Goal: Task Accomplishment & Management: Manage account settings

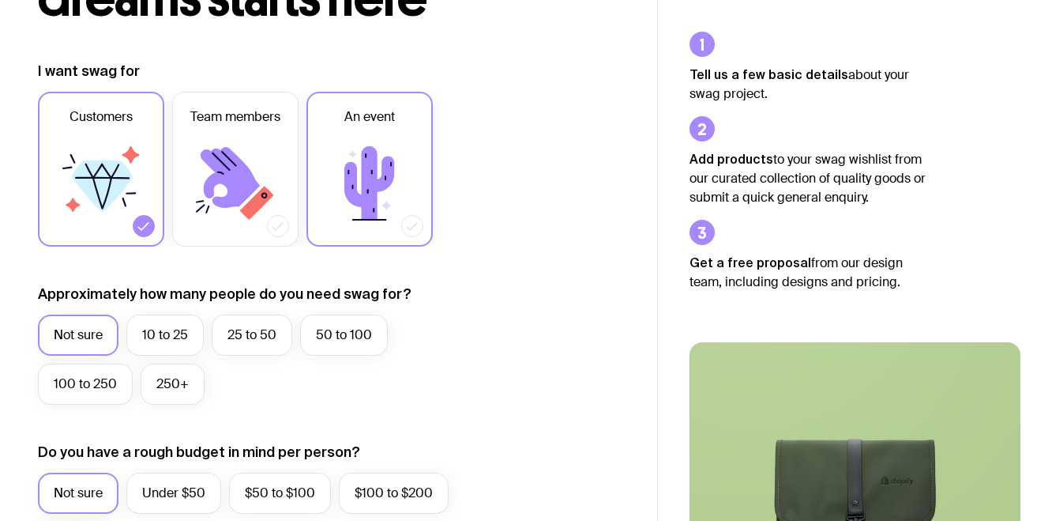
click at [383, 181] on icon at bounding box center [369, 182] width 50 height 73
click at [0, 0] on input "An event" at bounding box center [0, 0] width 0 height 0
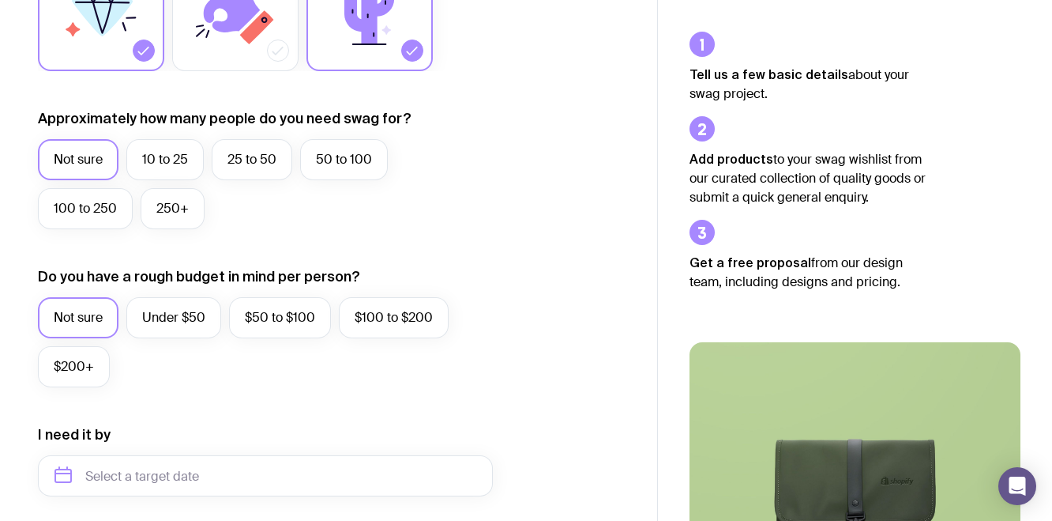
scroll to position [357, 0]
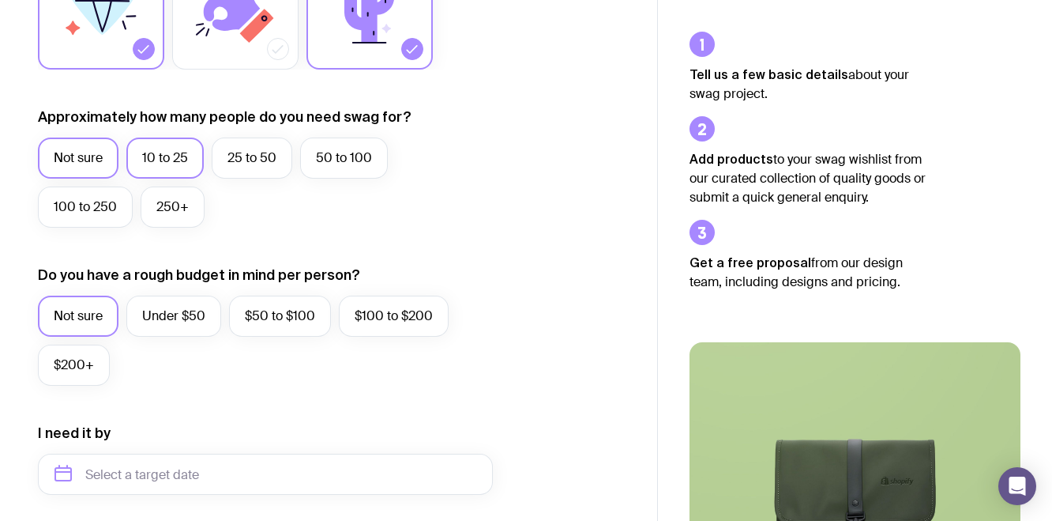
click at [186, 167] on label "10 to 25" at bounding box center [164, 157] width 77 height 41
click at [0, 0] on input "10 to 25" at bounding box center [0, 0] width 0 height 0
click at [230, 164] on label "25 to 50" at bounding box center [252, 157] width 81 height 41
click at [0, 0] on input "25 to 50" at bounding box center [0, 0] width 0 height 0
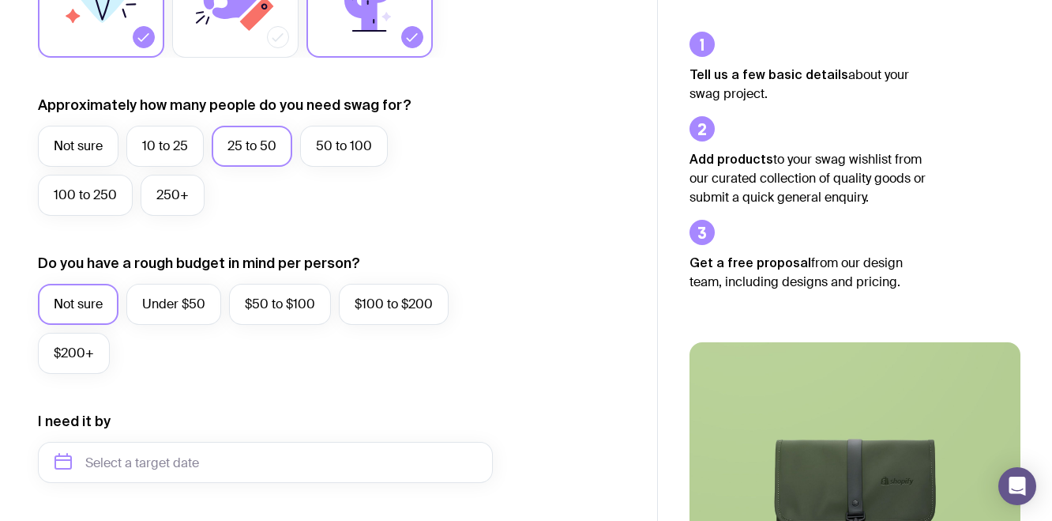
scroll to position [546, 0]
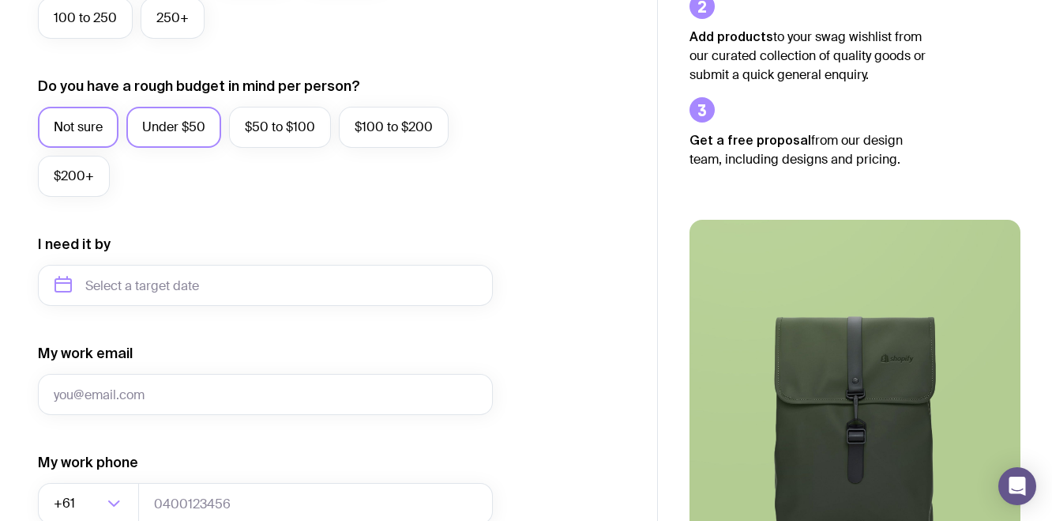
click at [158, 132] on label "Under $50" at bounding box center [173, 127] width 95 height 41
click at [0, 0] on input "Under $50" at bounding box center [0, 0] width 0 height 0
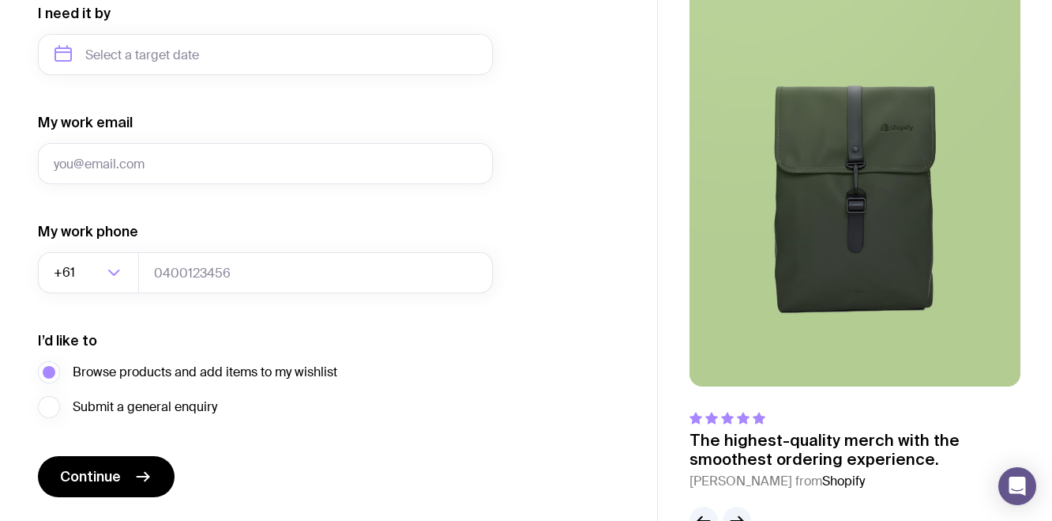
scroll to position [753, 0]
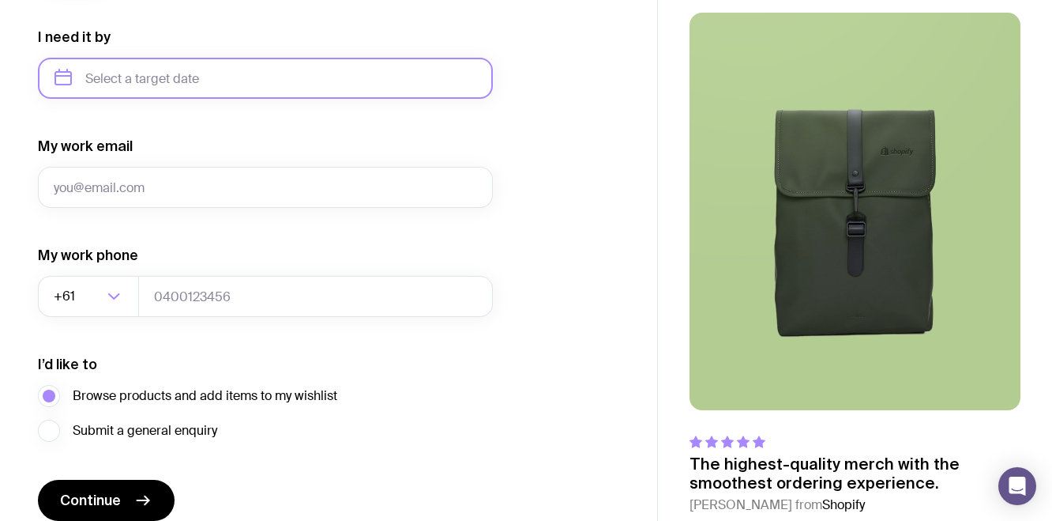
click at [250, 86] on input "text" at bounding box center [265, 78] width 455 height 41
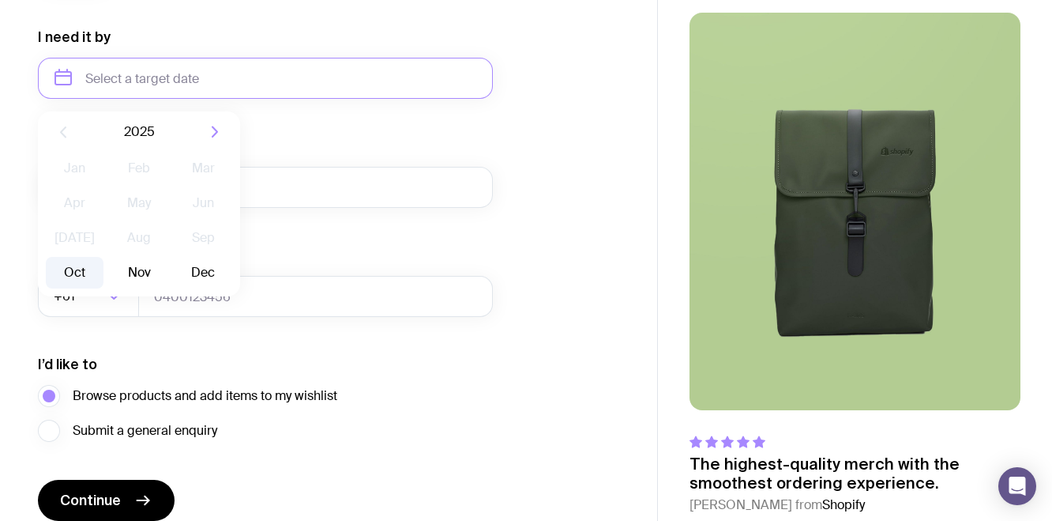
click at [91, 274] on button "Oct" at bounding box center [75, 273] width 58 height 32
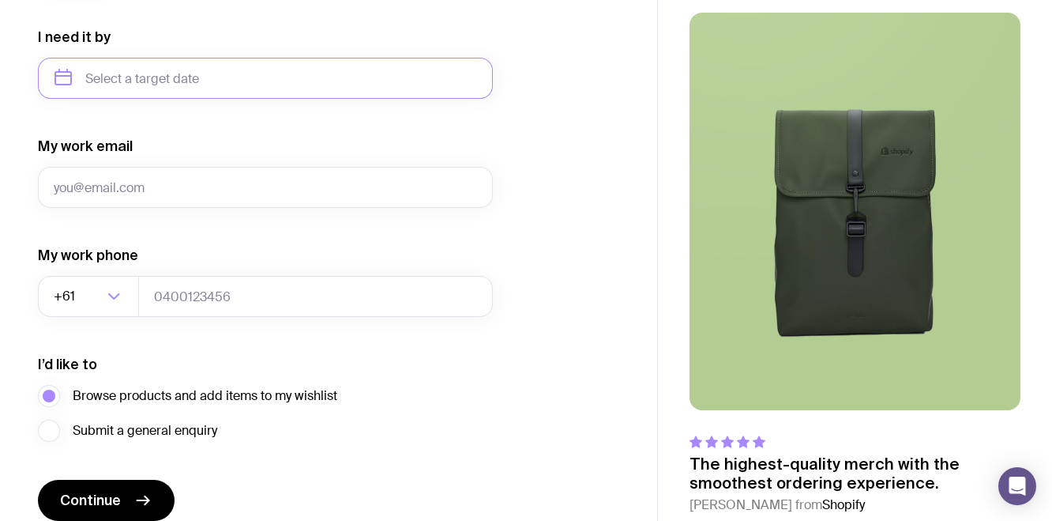
type input "[DATE]"
click at [220, 195] on input "My work email" at bounding box center [265, 187] width 455 height 41
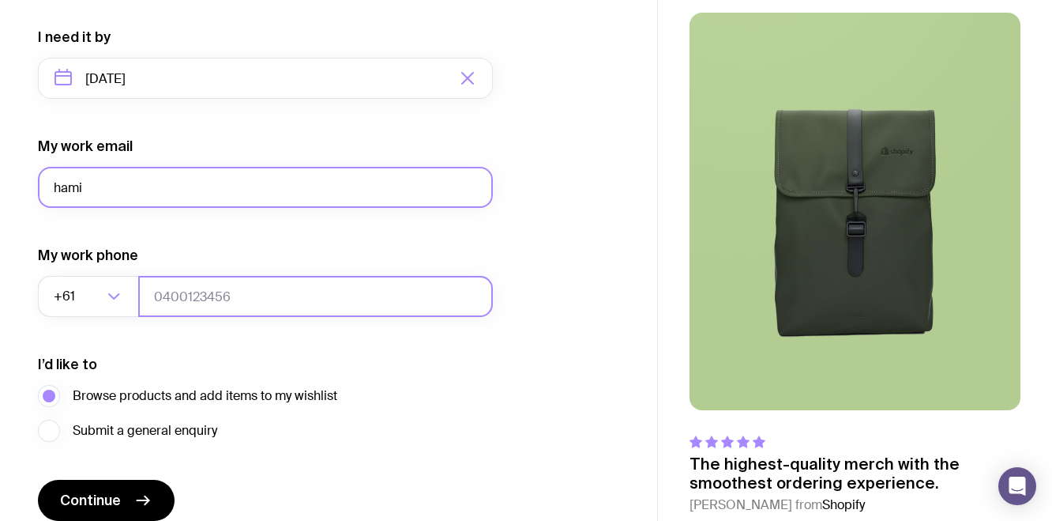
type input "hamish@lovr.agenncy"
click at [221, 309] on input "tel" at bounding box center [315, 296] width 355 height 41
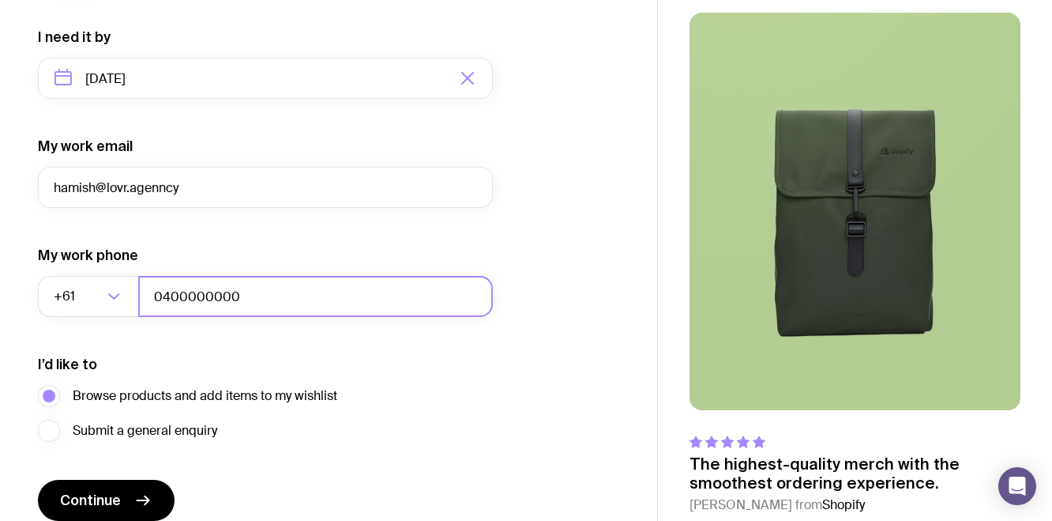
scroll to position [822, 0]
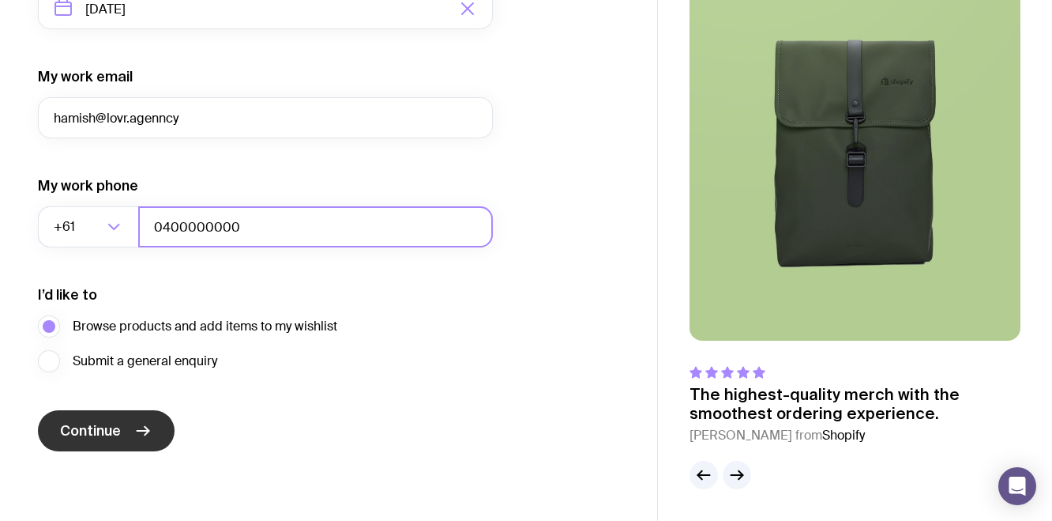
type input "0400000000"
click at [106, 429] on span "Continue" at bounding box center [90, 430] width 61 height 19
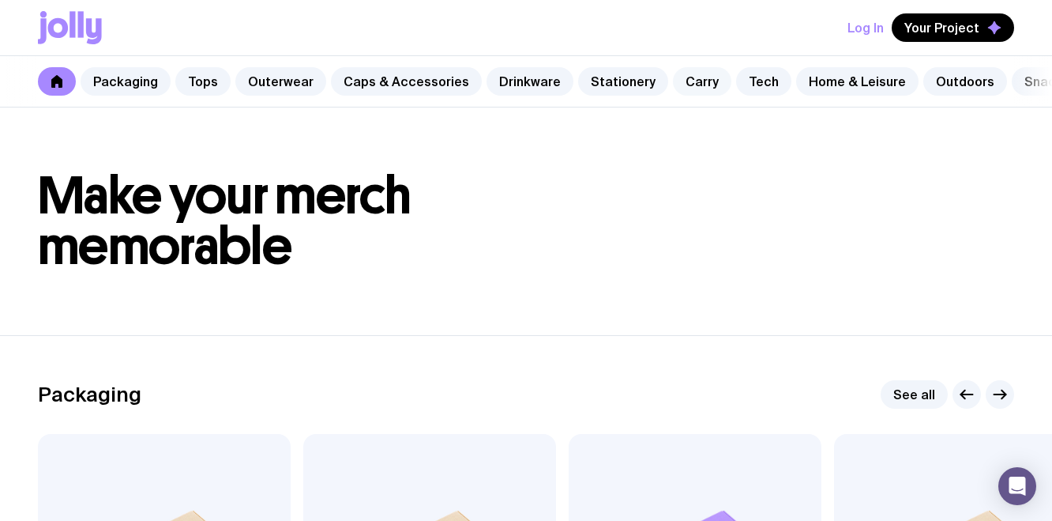
click at [673, 92] on link "Carry" at bounding box center [702, 81] width 58 height 28
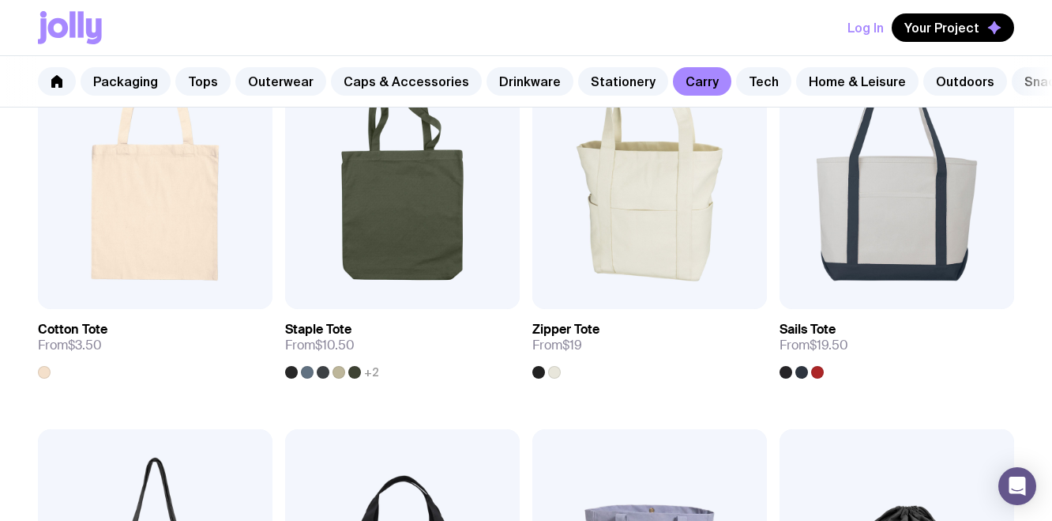
scroll to position [385, 0]
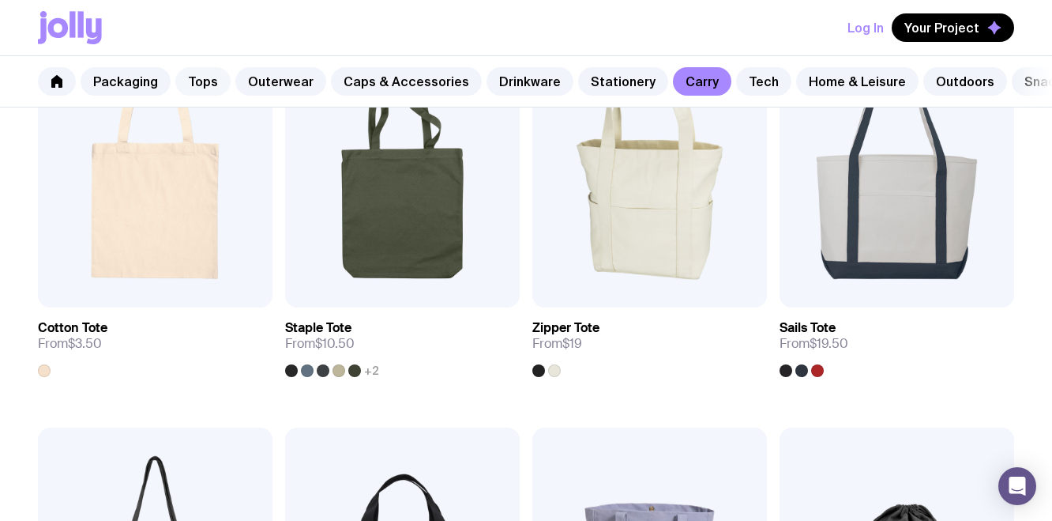
click at [194, 73] on link "Tops" at bounding box center [202, 81] width 55 height 28
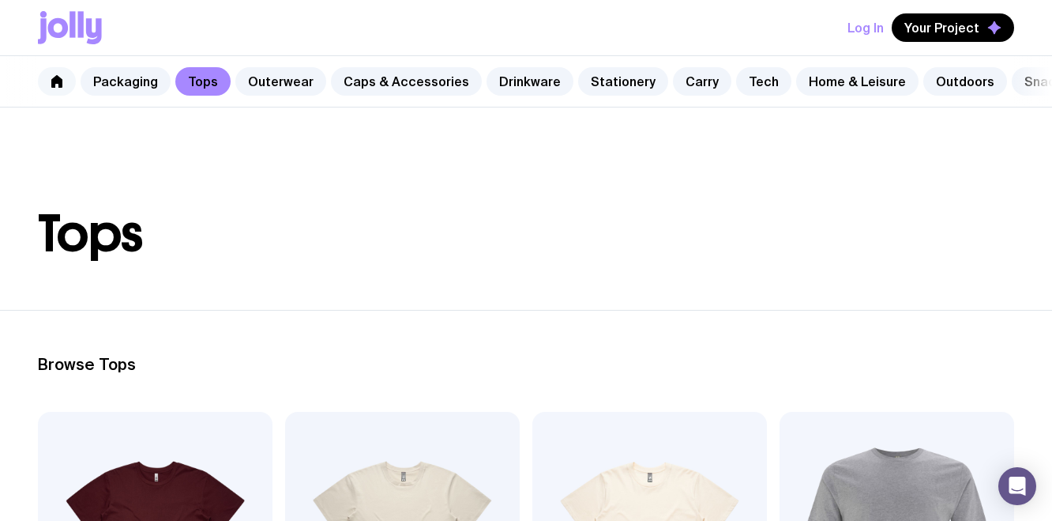
click at [57, 90] on link at bounding box center [57, 81] width 38 height 28
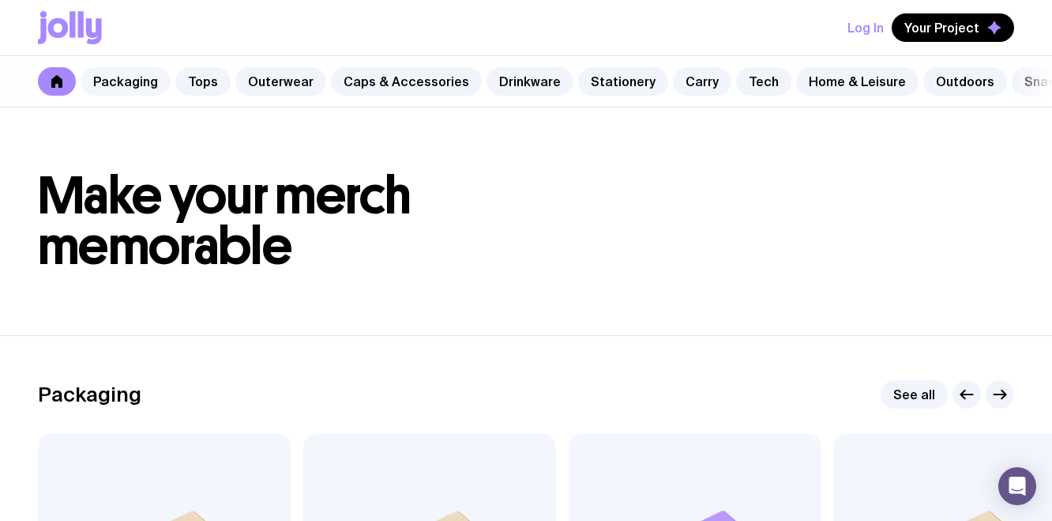
click at [155, 77] on link "Packaging" at bounding box center [126, 81] width 90 height 28
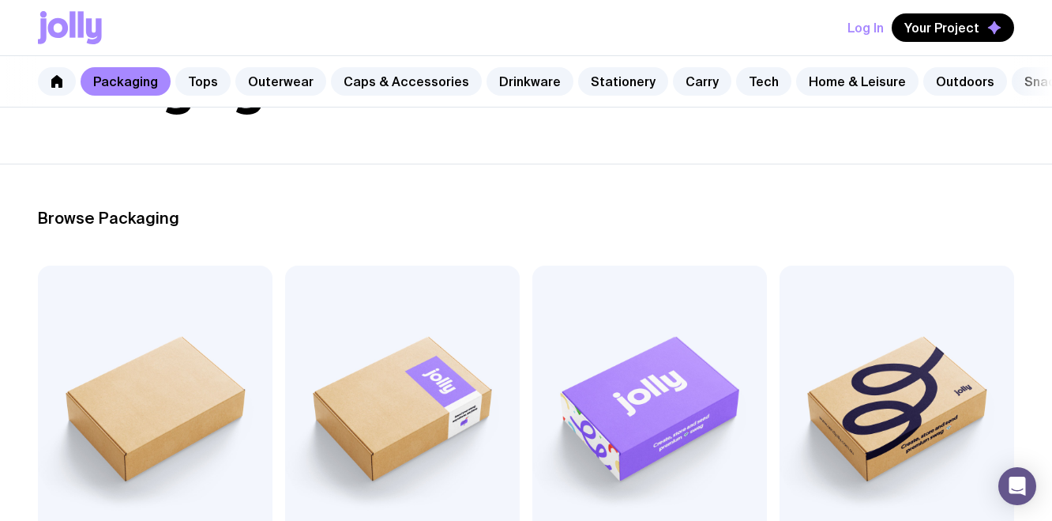
scroll to position [272, 0]
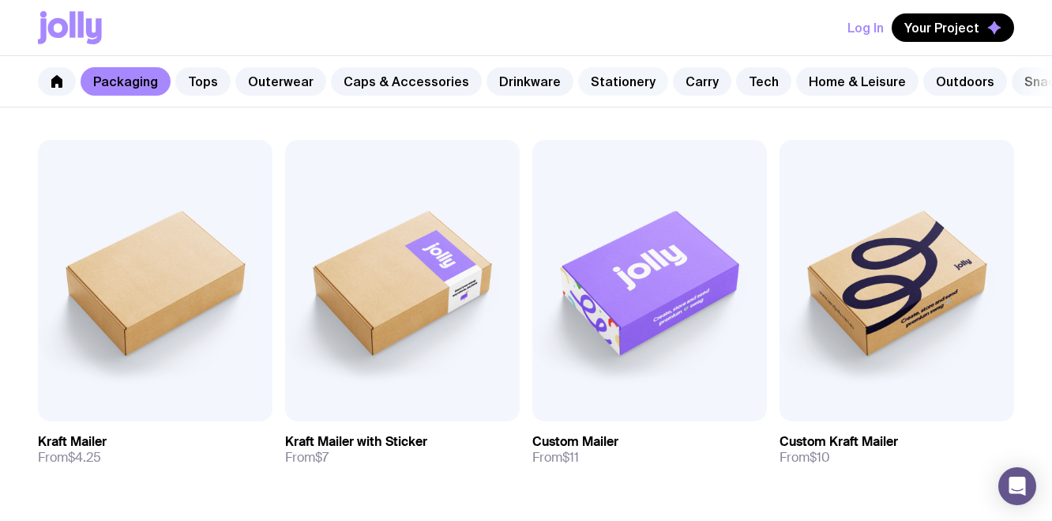
click at [611, 73] on link "Stationery" at bounding box center [623, 81] width 90 height 28
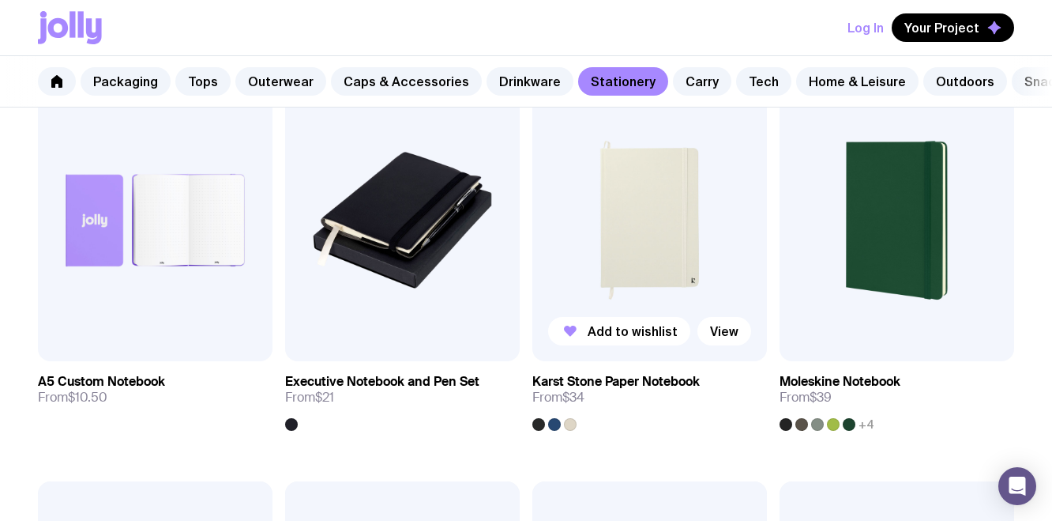
scroll to position [1559, 0]
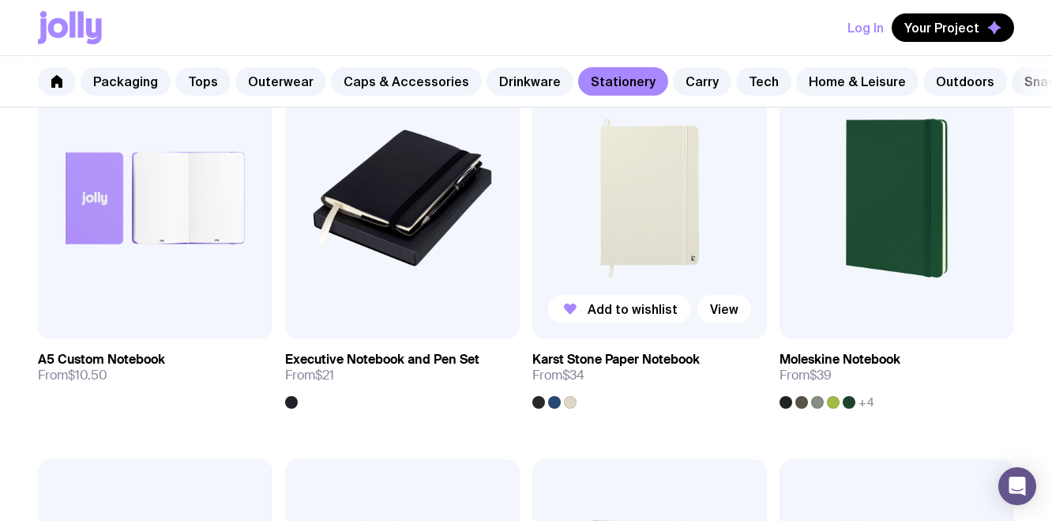
click at [690, 243] on img at bounding box center [649, 197] width 235 height 281
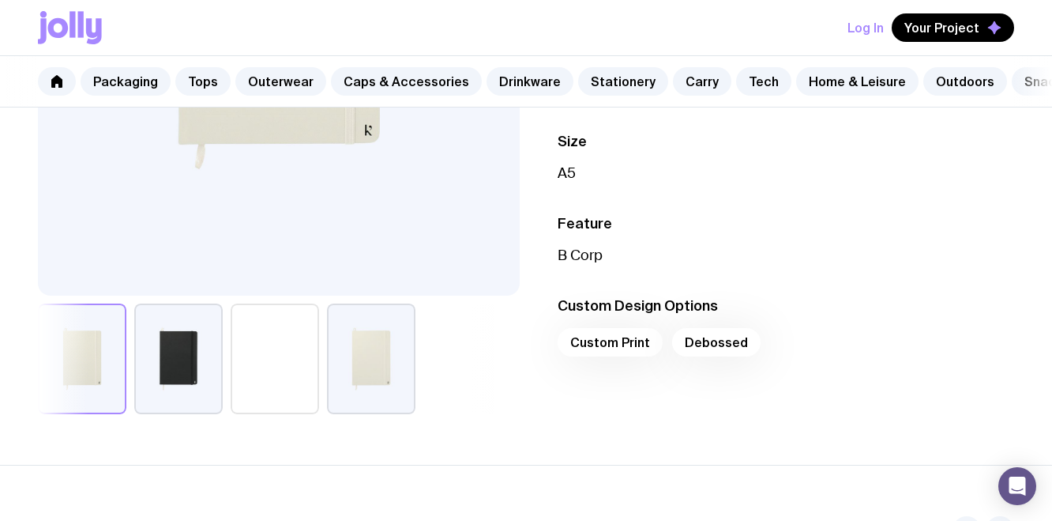
scroll to position [417, 0]
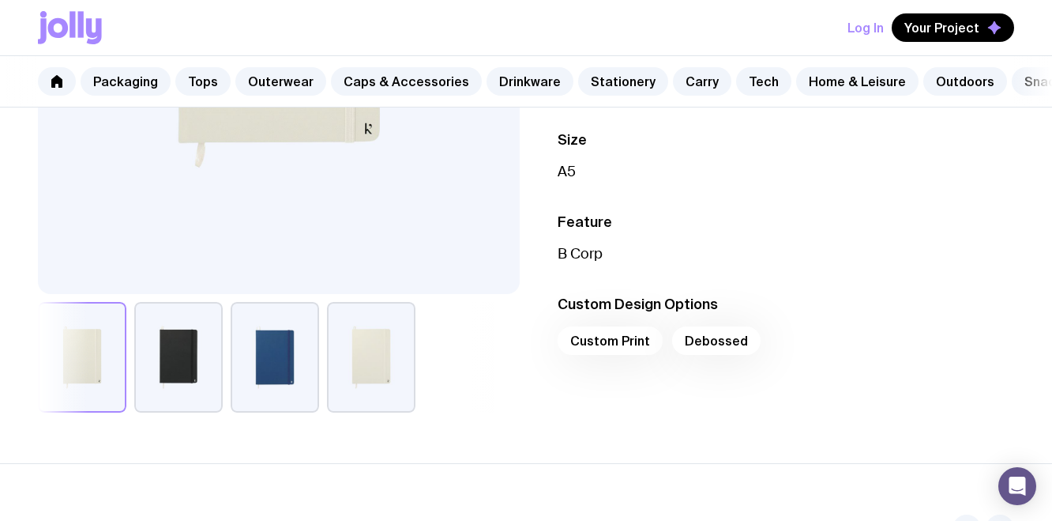
click at [610, 340] on div "Custom Print Debossed" at bounding box center [786, 345] width 457 height 38
click at [697, 349] on div "Custom Print Debossed" at bounding box center [786, 345] width 457 height 38
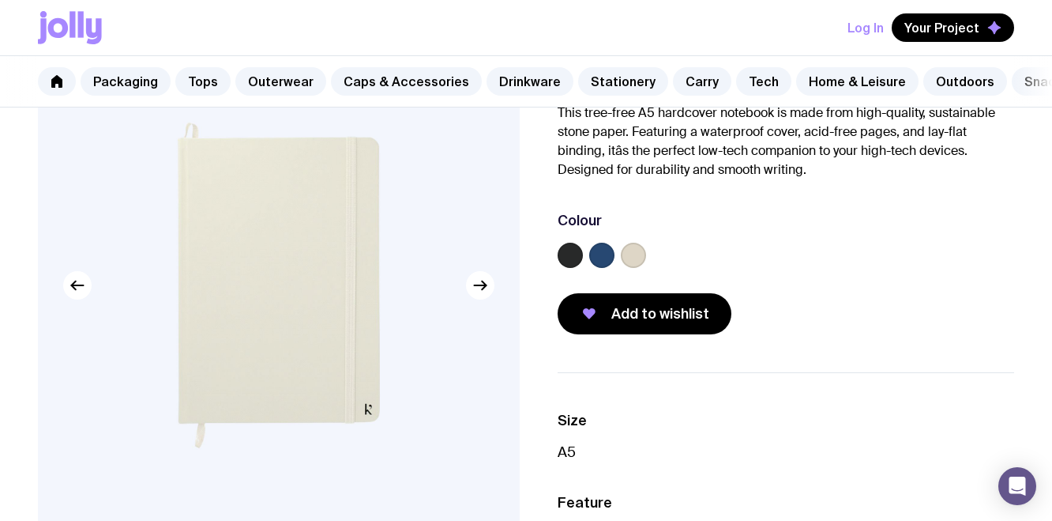
scroll to position [5, 0]
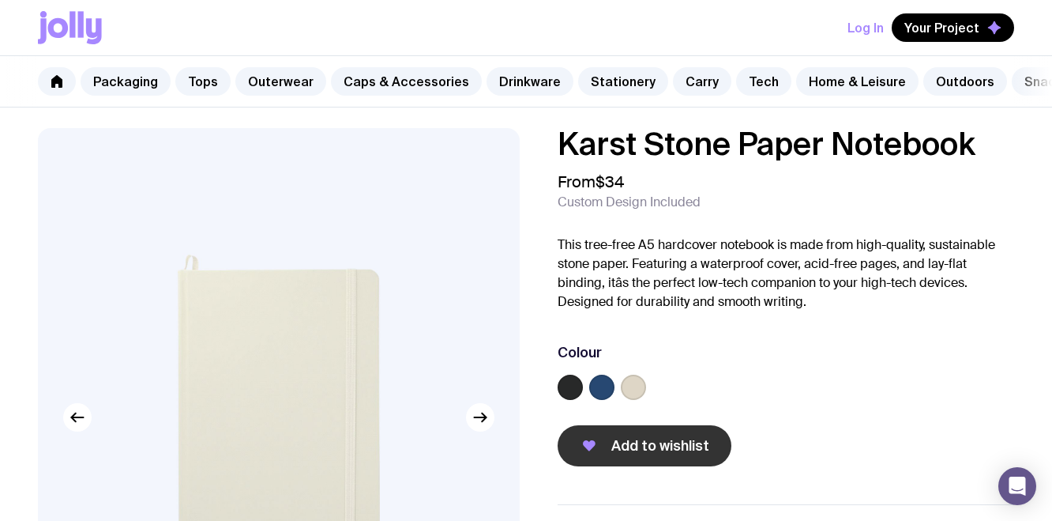
click at [652, 443] on span "Add to wishlist" at bounding box center [660, 445] width 98 height 19
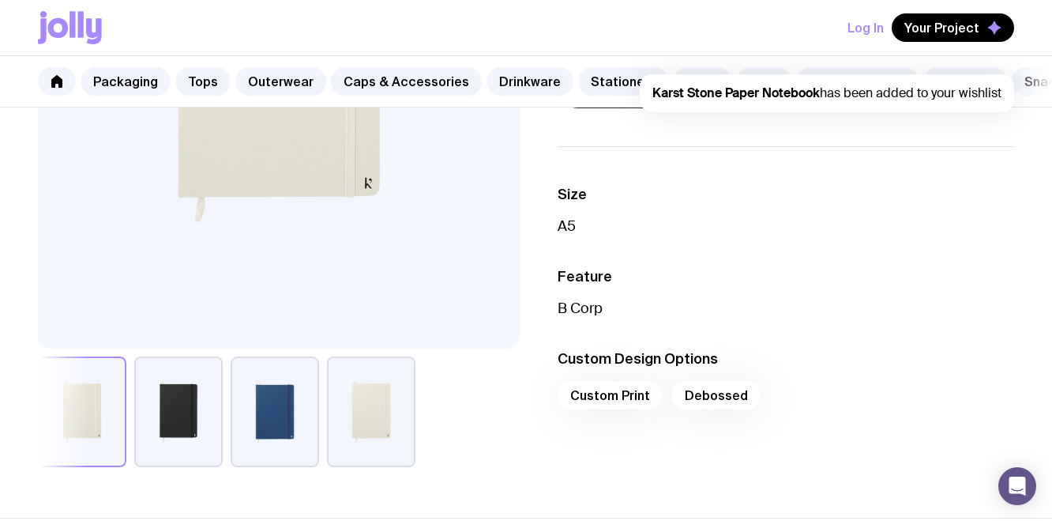
scroll to position [365, 0]
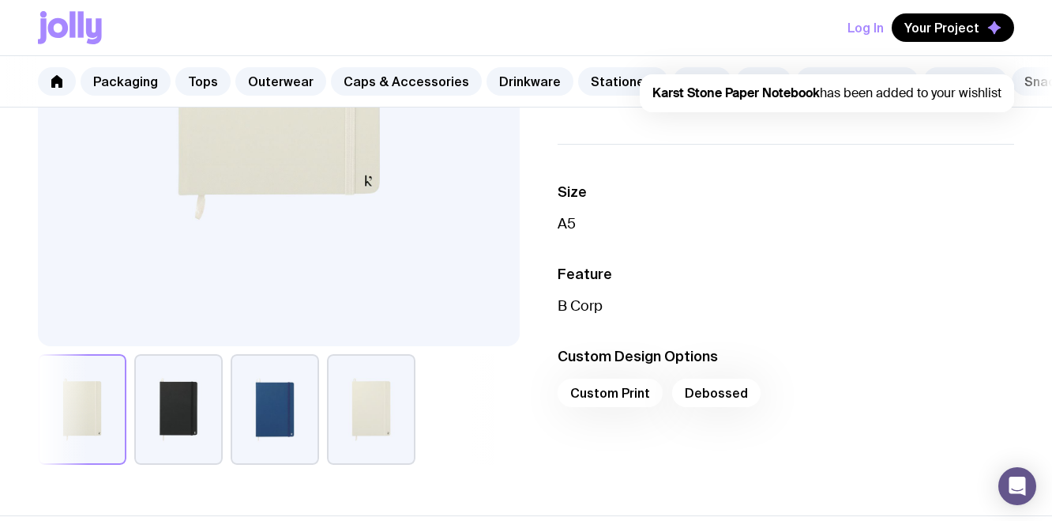
click at [637, 400] on div "Custom Print Debossed" at bounding box center [786, 397] width 457 height 38
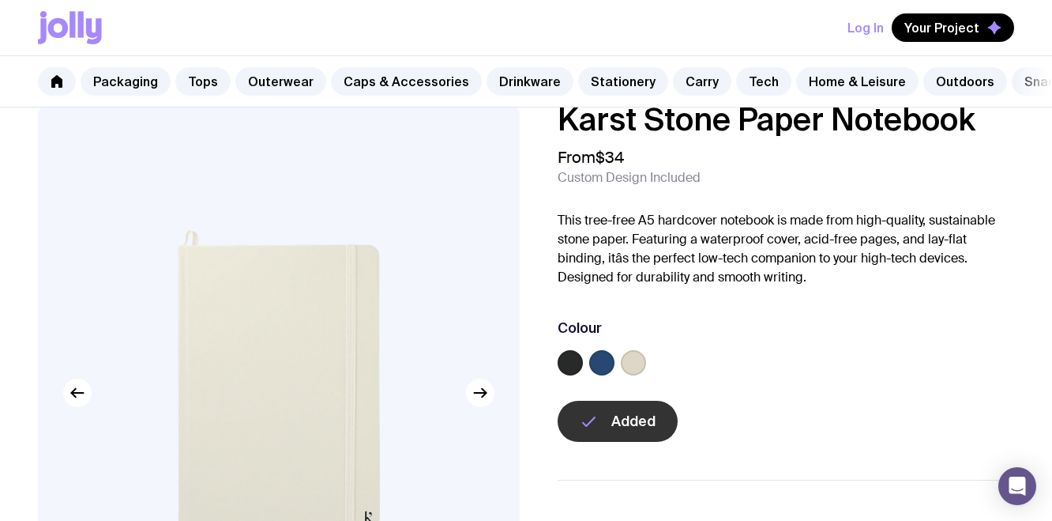
scroll to position [0, 0]
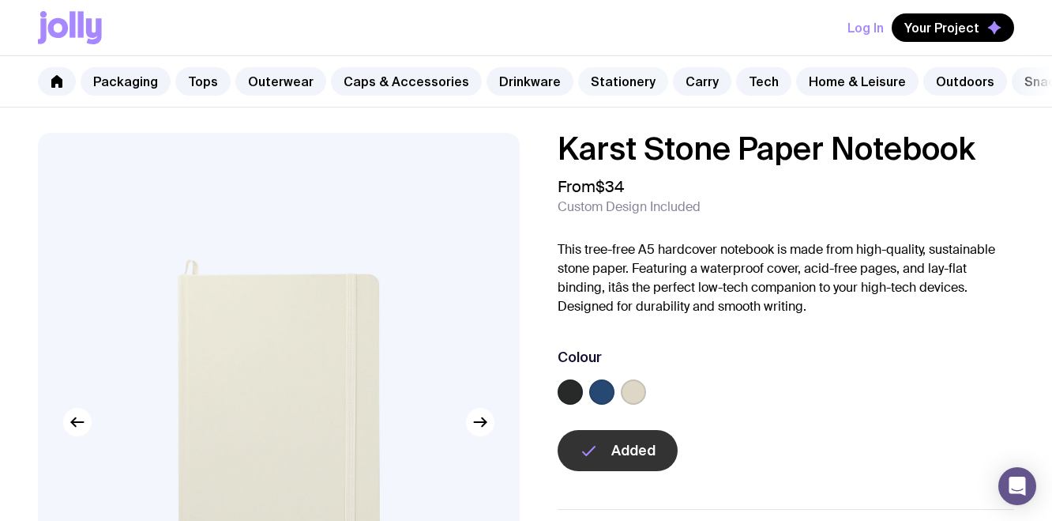
click at [622, 77] on link "Stationery" at bounding box center [623, 81] width 90 height 28
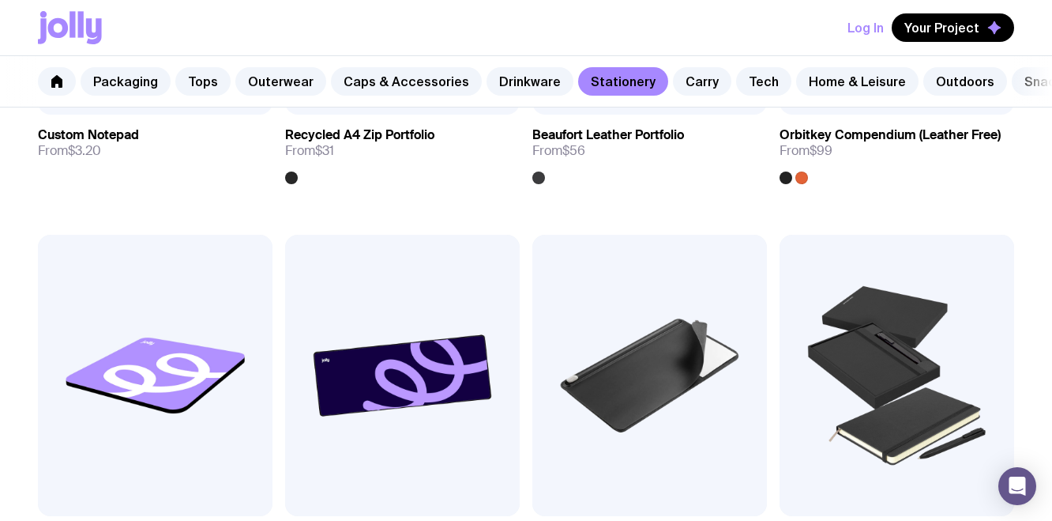
scroll to position [1963, 0]
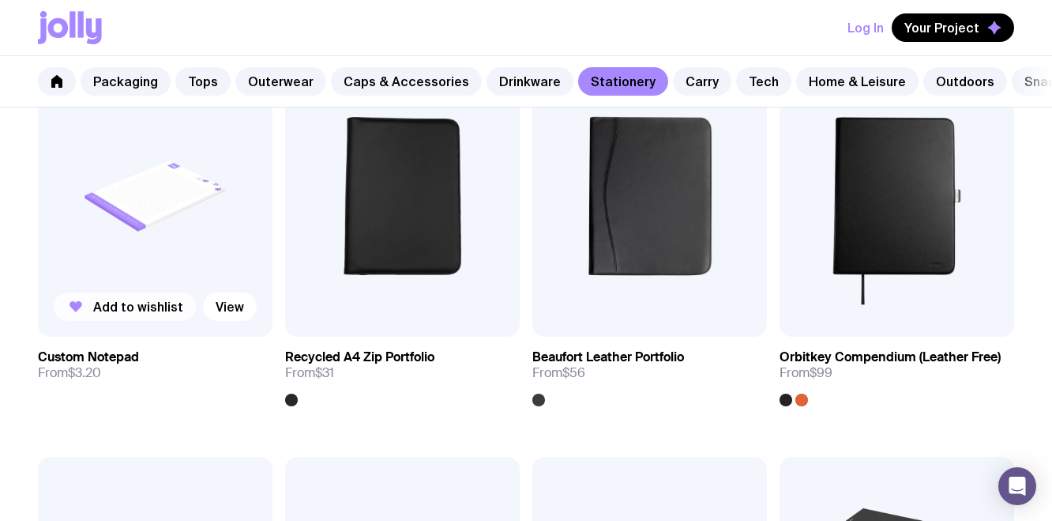
click at [153, 307] on span "Add to wishlist" at bounding box center [138, 307] width 90 height 16
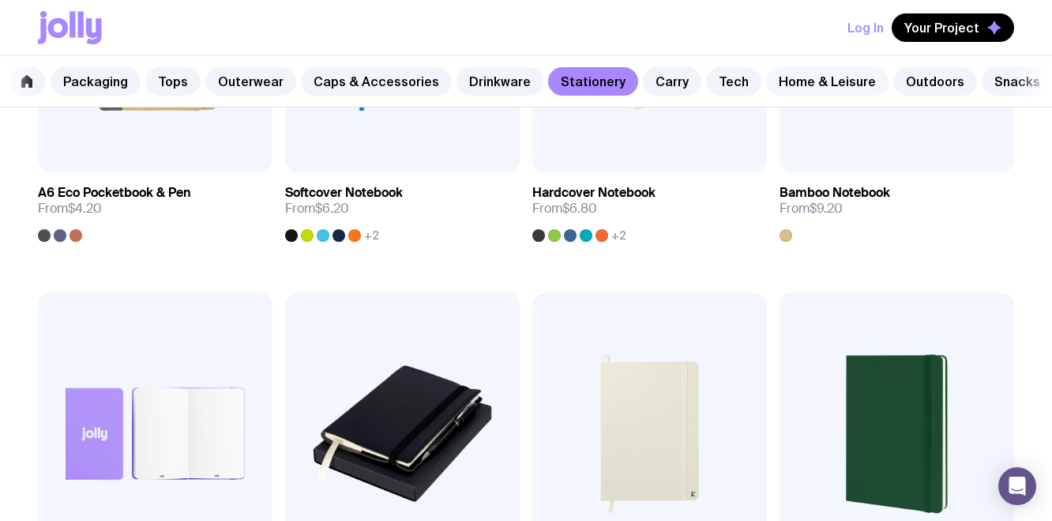
scroll to position [0, 35]
click at [841, 90] on link "Home & Leisure" at bounding box center [822, 81] width 122 height 28
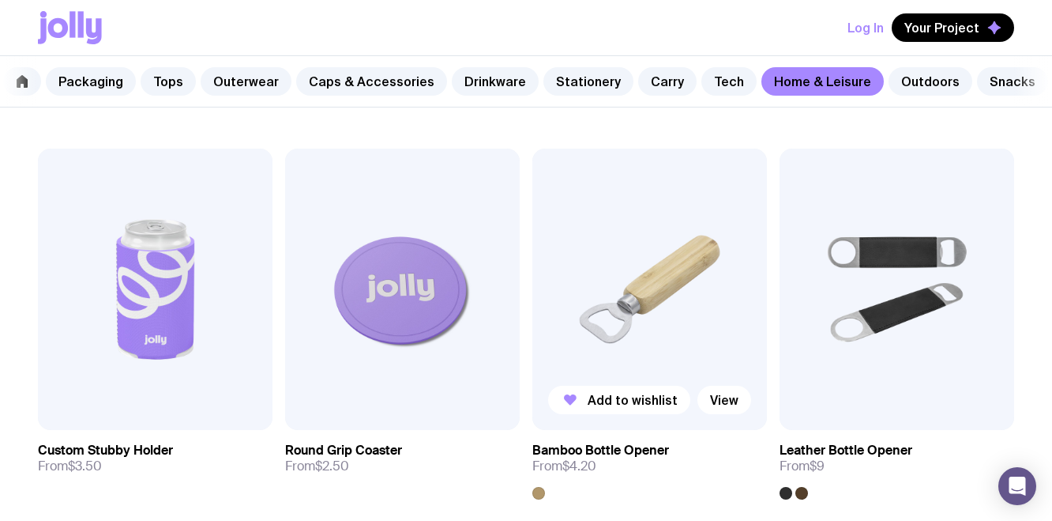
scroll to position [265, 0]
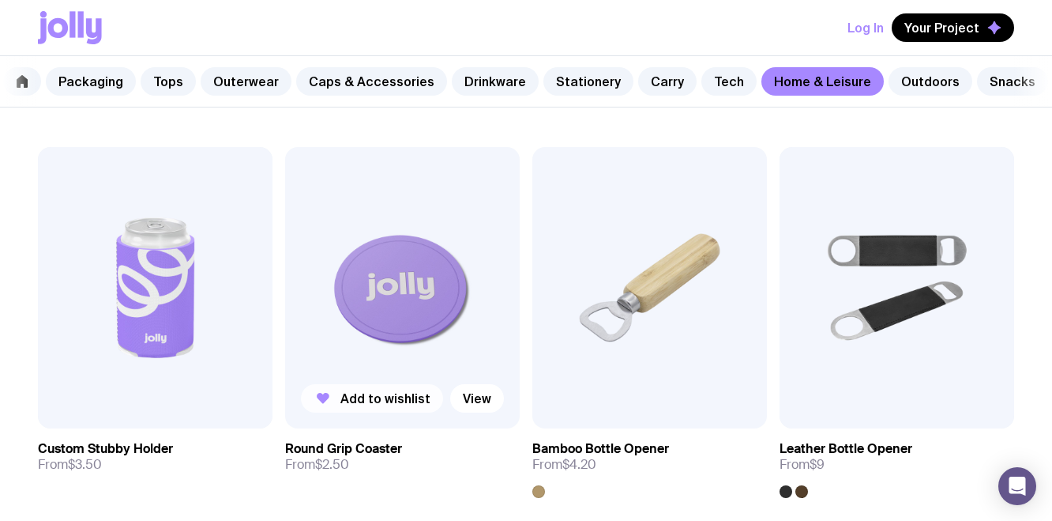
click at [356, 400] on span "Add to wishlist" at bounding box center [385, 398] width 90 height 16
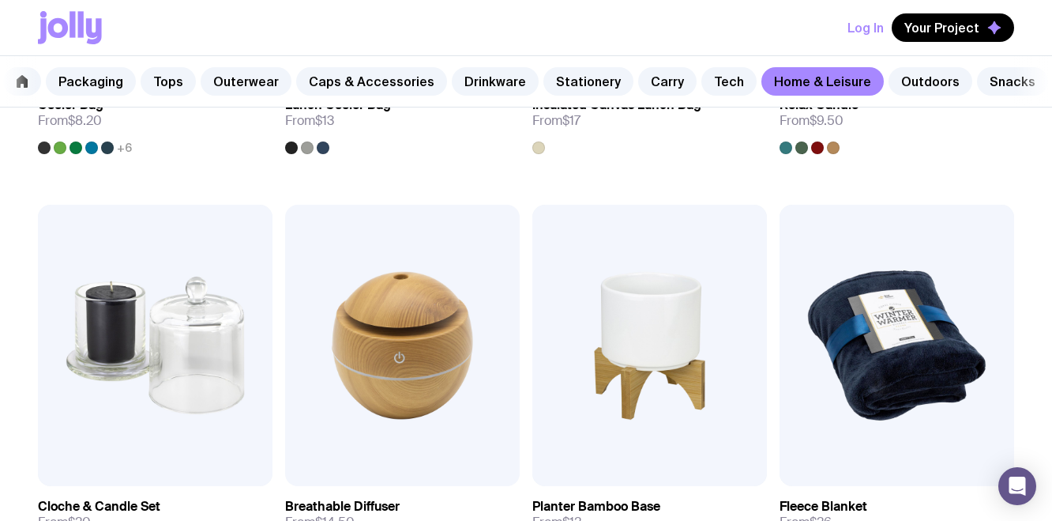
scroll to position [2213, 0]
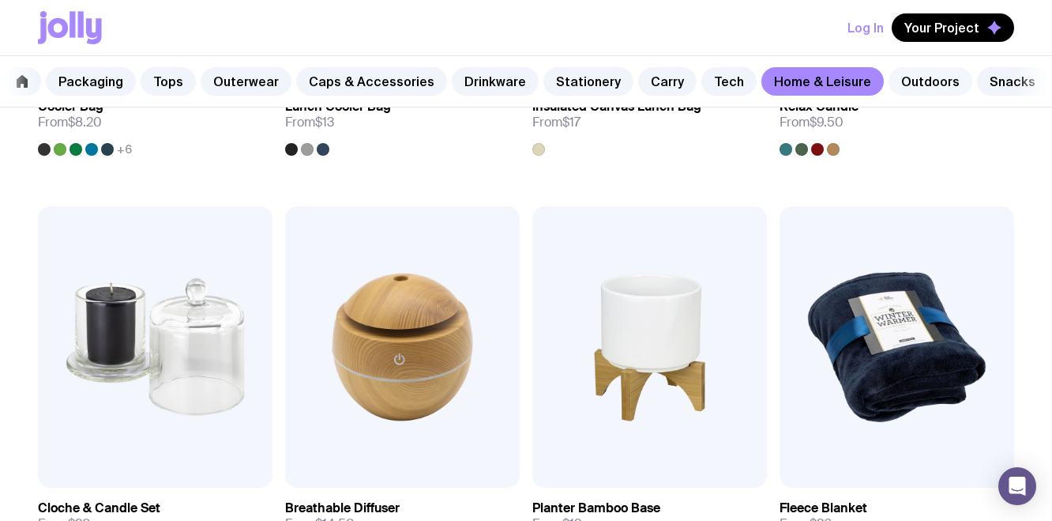
click at [895, 88] on link "Outdoors" at bounding box center [931, 81] width 84 height 28
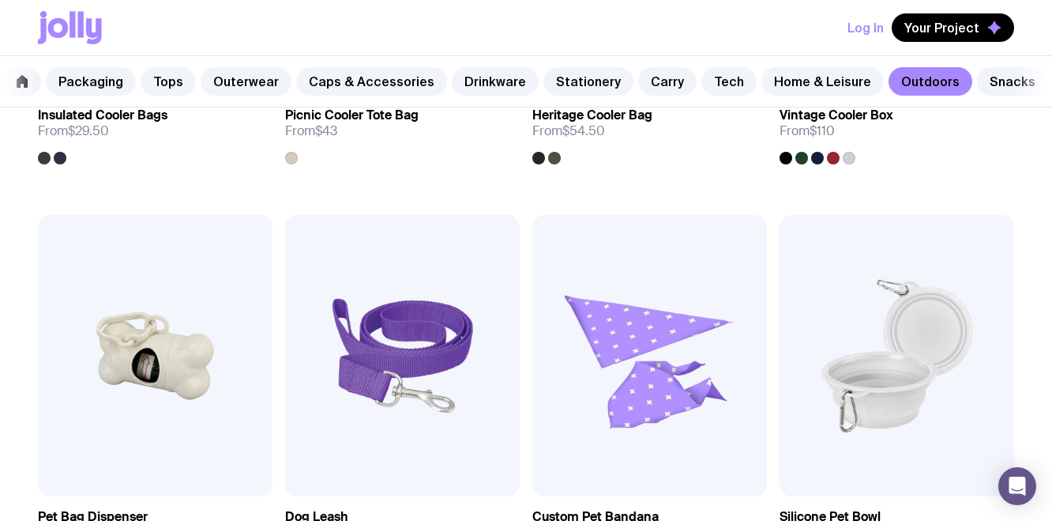
scroll to position [1935, 0]
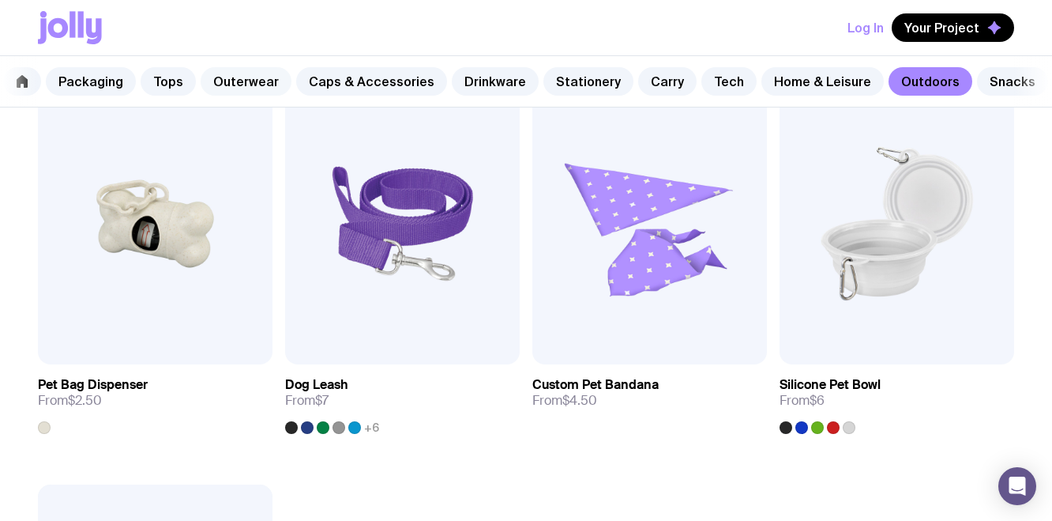
click at [248, 81] on link "Outerwear" at bounding box center [246, 81] width 91 height 28
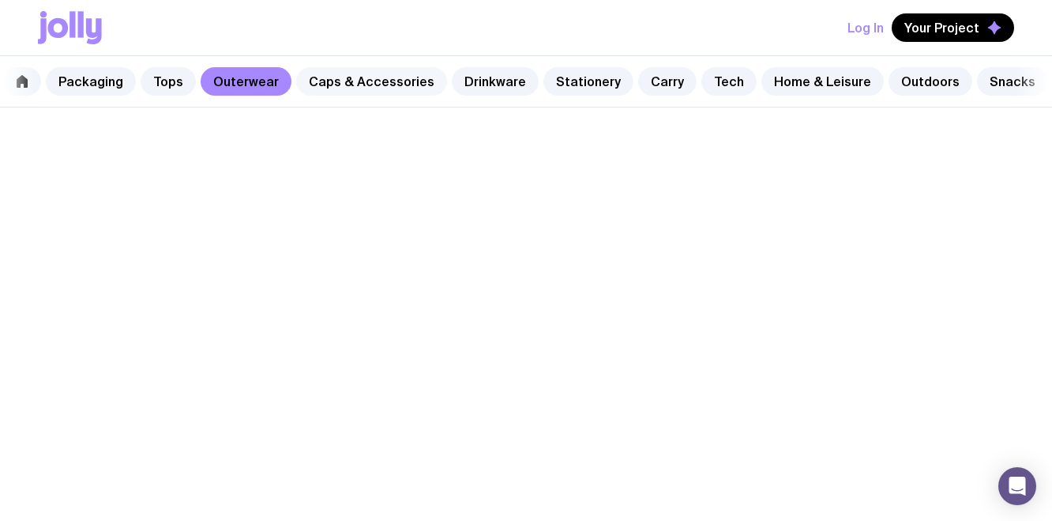
click at [329, 76] on link "Caps & Accessories" at bounding box center [371, 81] width 151 height 28
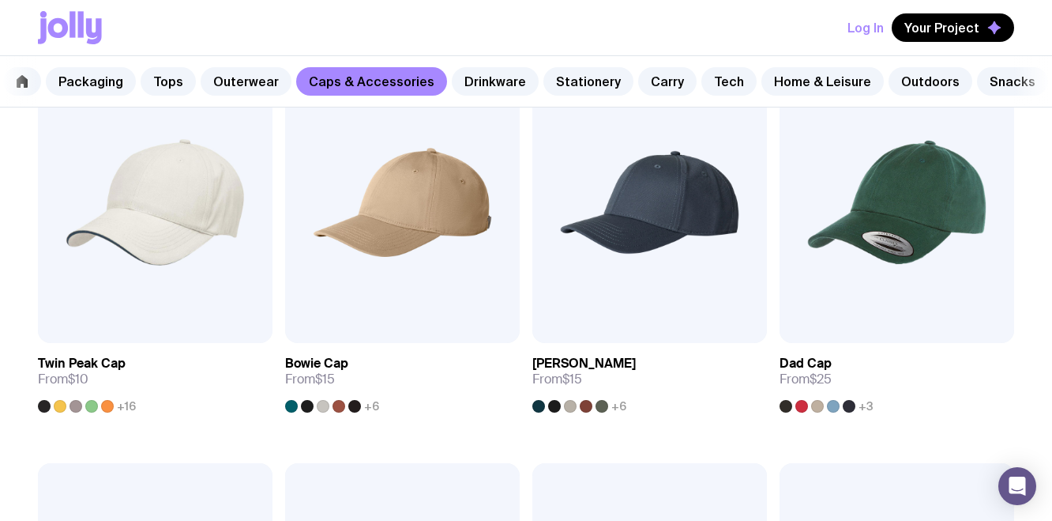
scroll to position [390, 0]
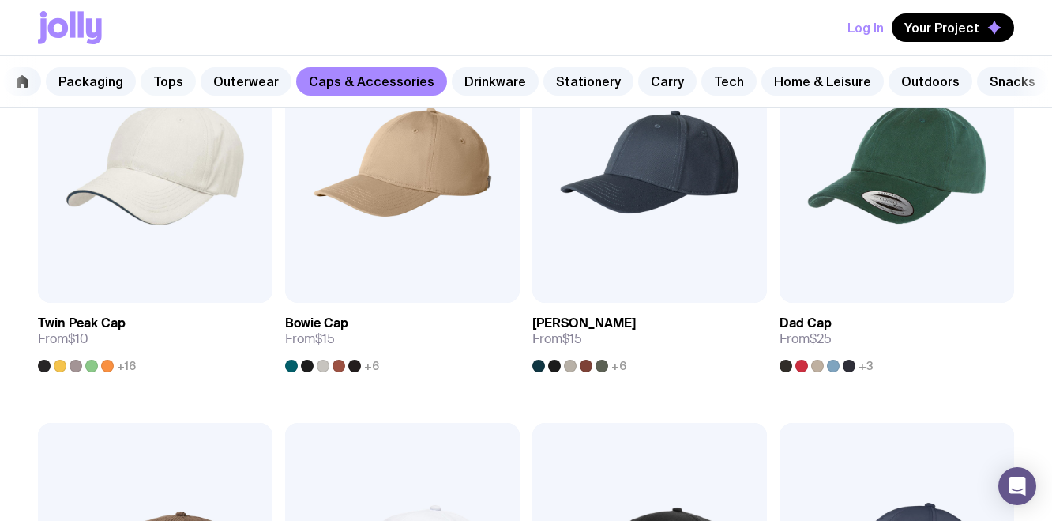
click at [151, 85] on link "Tops" at bounding box center [168, 81] width 55 height 28
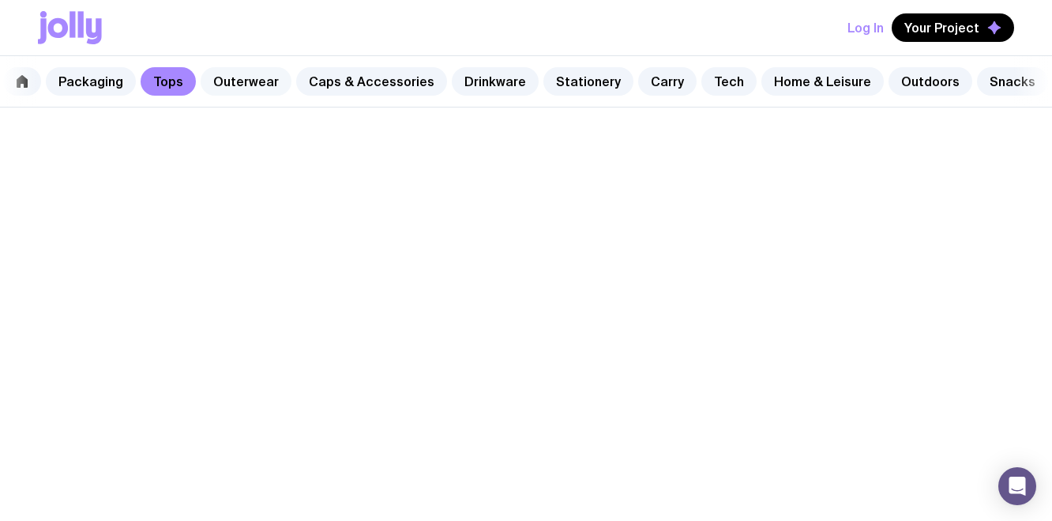
click at [213, 85] on link "Outerwear" at bounding box center [246, 81] width 91 height 28
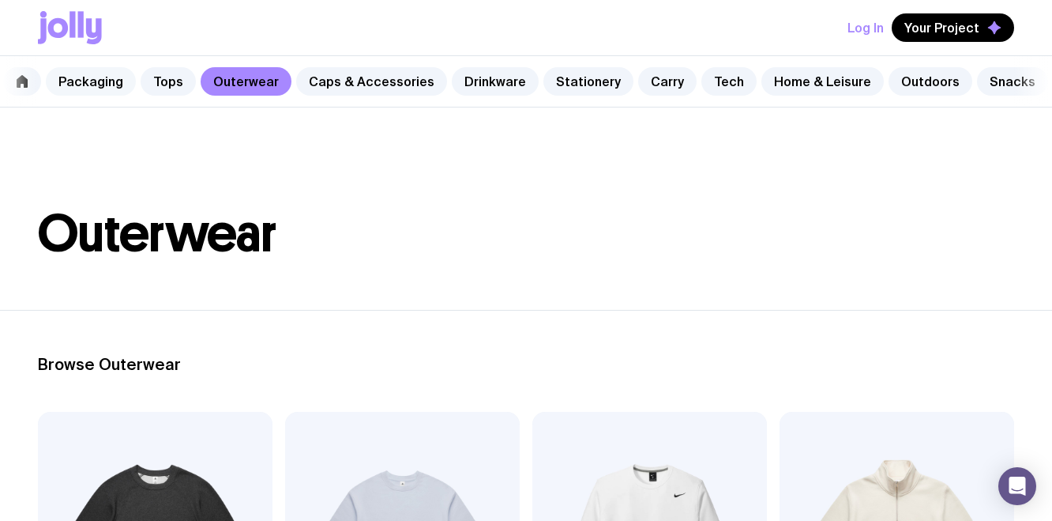
click at [84, 84] on link "Packaging" at bounding box center [91, 81] width 90 height 28
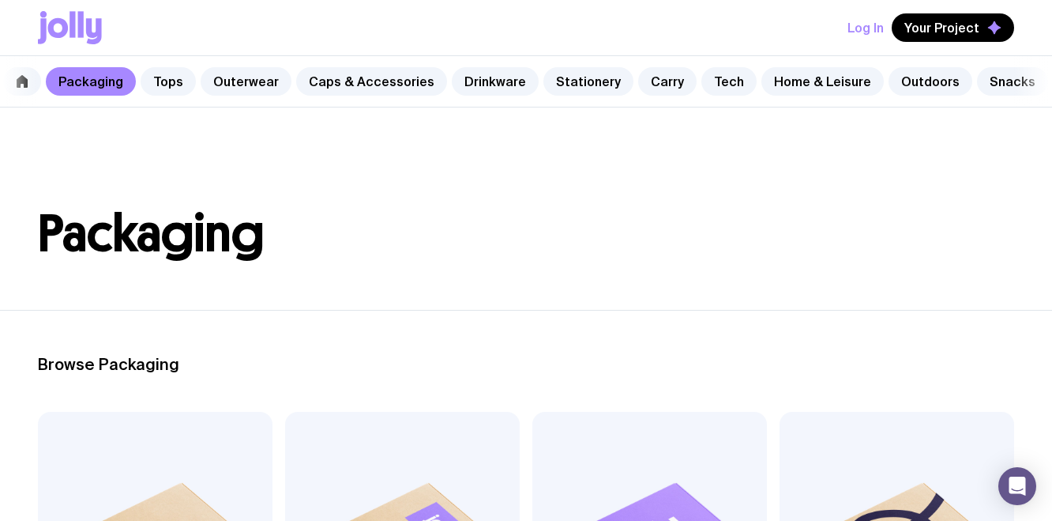
click at [26, 84] on nav "Packaging Tops Outerwear Caps & Accessories Drinkware Stationery Carry Tech Hom…" at bounding box center [526, 81] width 1052 height 51
click at [562, 84] on link "Stationery" at bounding box center [588, 81] width 90 height 28
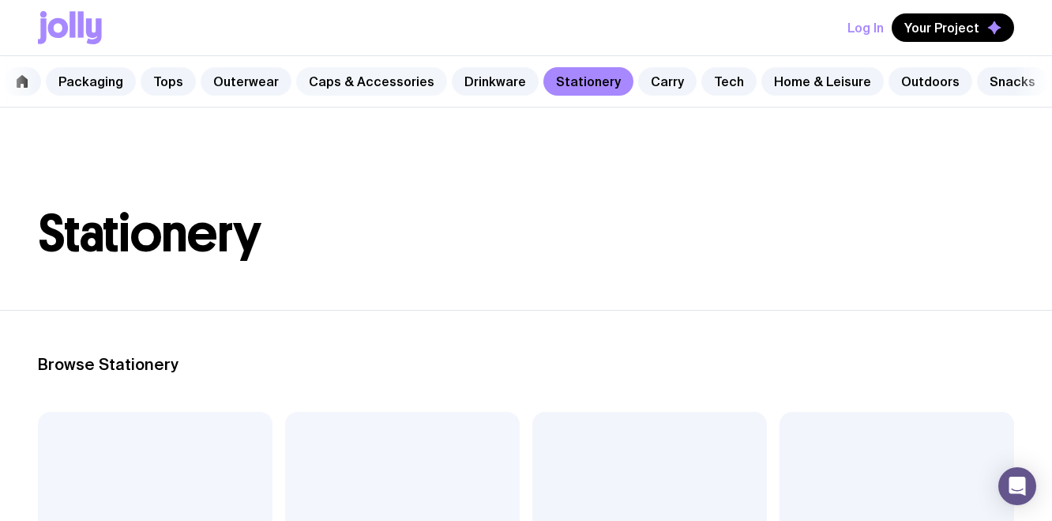
click at [352, 90] on link "Caps & Accessories" at bounding box center [371, 81] width 151 height 28
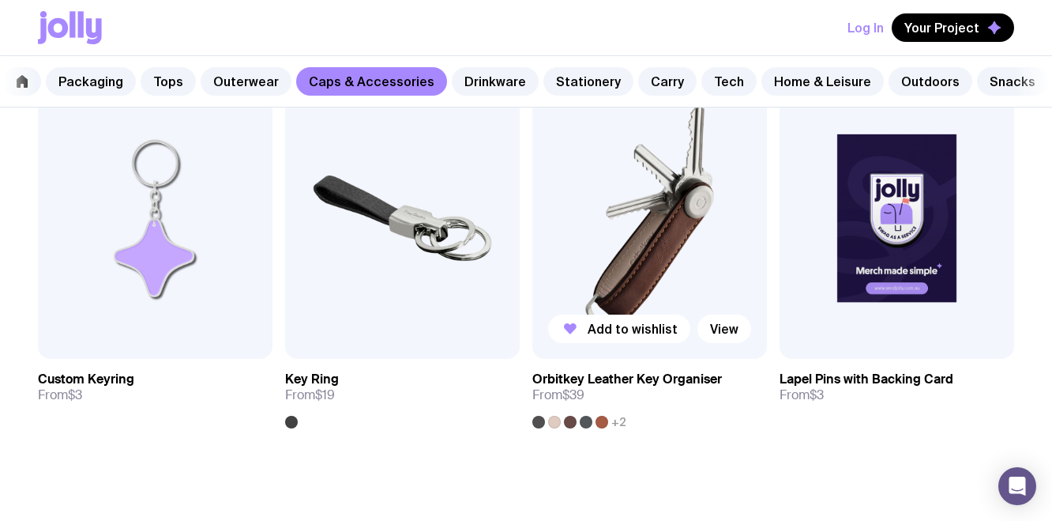
scroll to position [2286, 0]
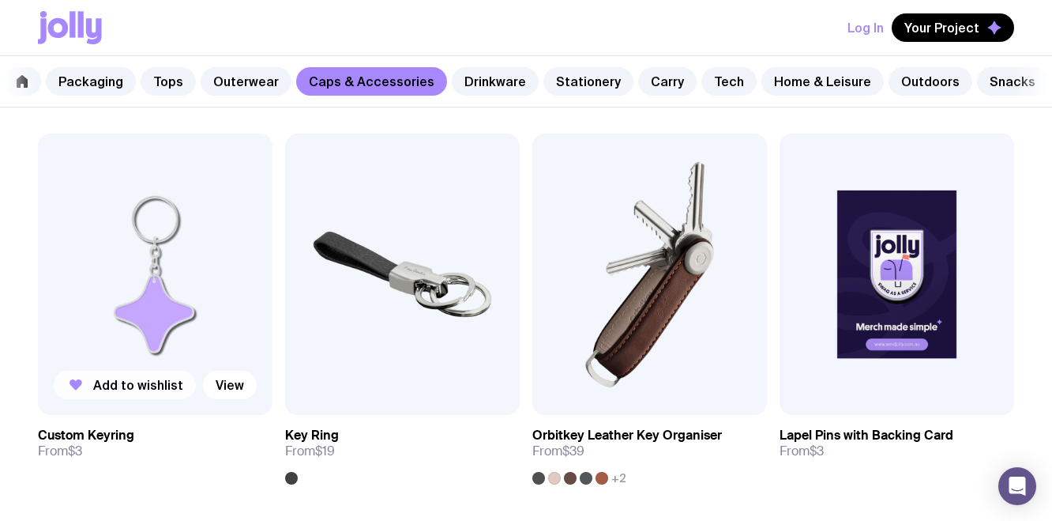
click at [161, 387] on span "Add to wishlist" at bounding box center [138, 385] width 90 height 16
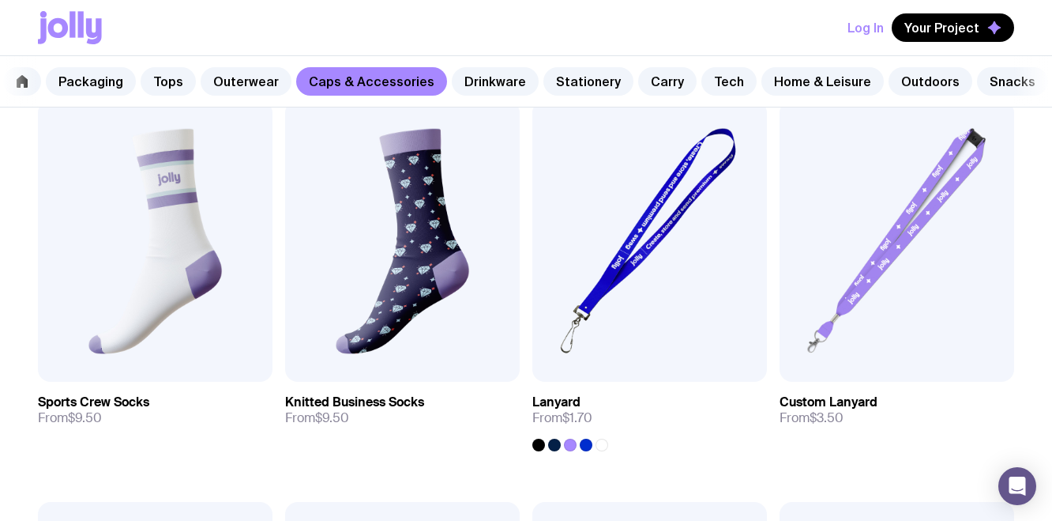
scroll to position [2274, 0]
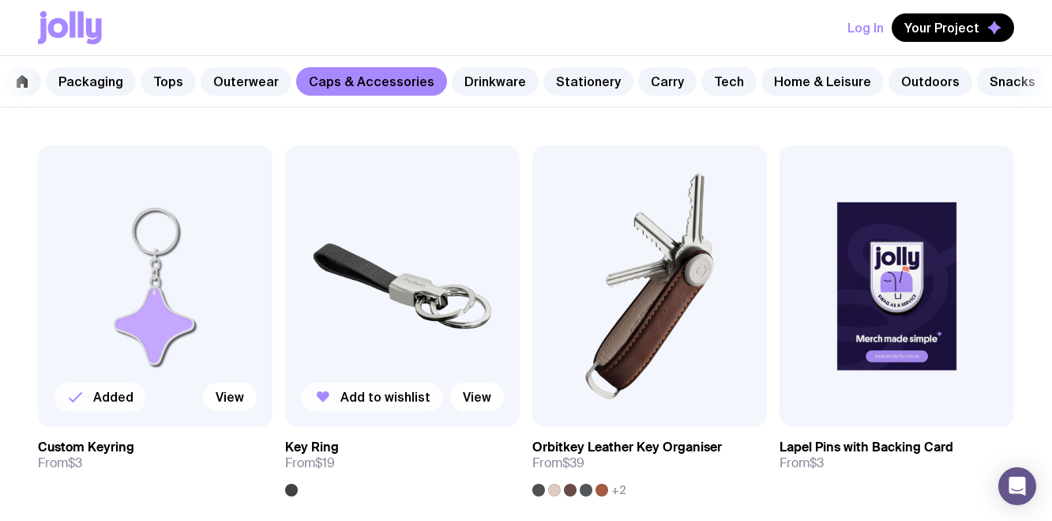
click at [385, 404] on button "Add to wishlist" at bounding box center [372, 396] width 142 height 28
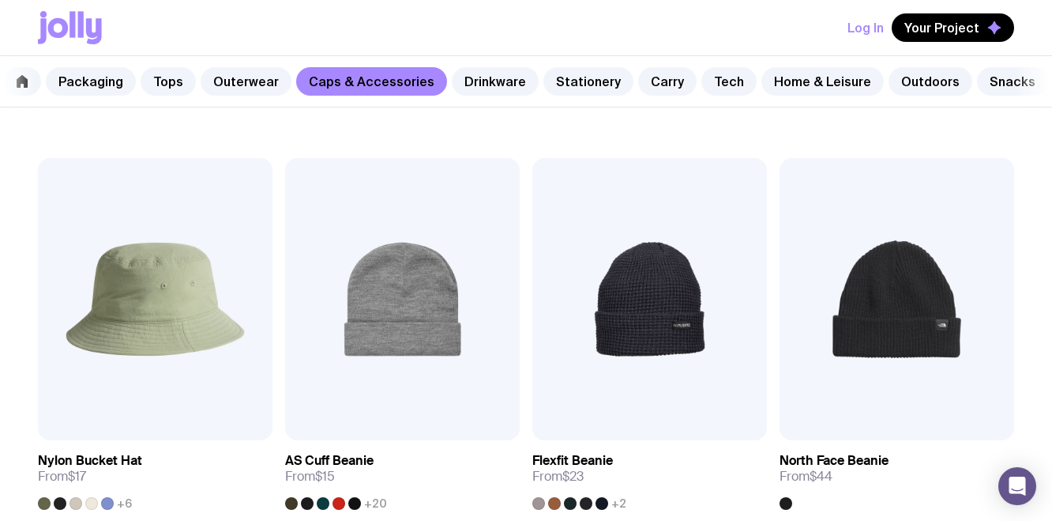
scroll to position [782, 0]
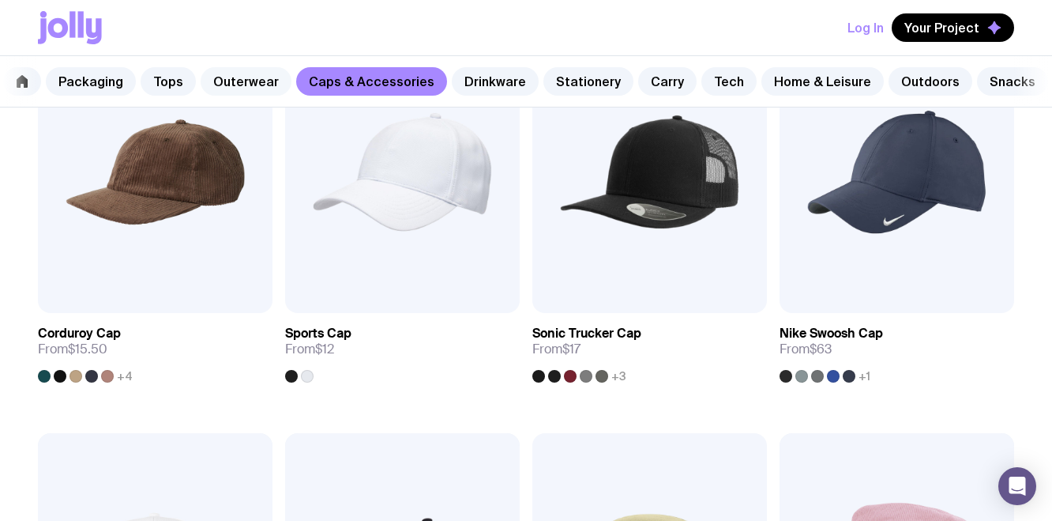
click at [246, 92] on link "Outerwear" at bounding box center [246, 81] width 91 height 28
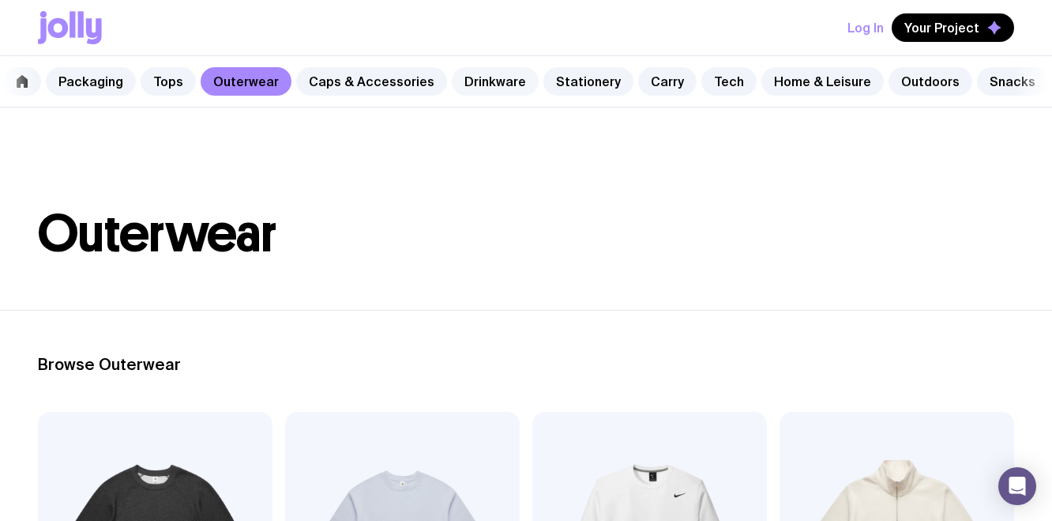
click at [499, 88] on link "Drinkware" at bounding box center [495, 81] width 87 height 28
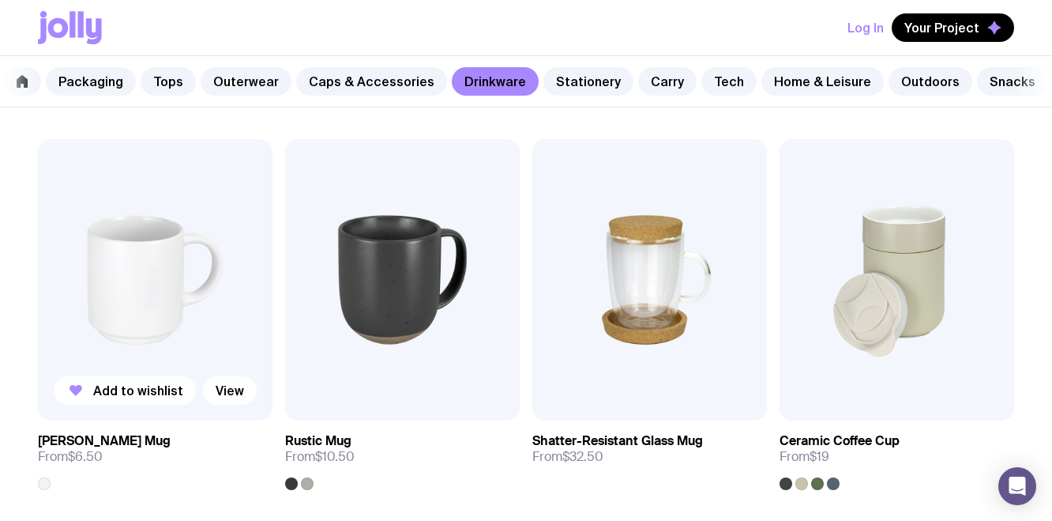
scroll to position [271, 0]
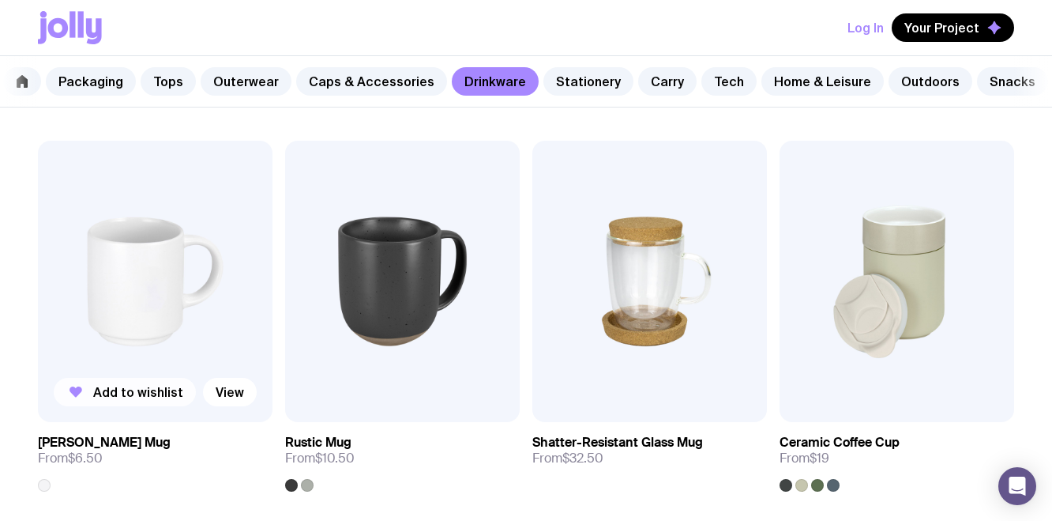
click at [132, 385] on span "Add to wishlist" at bounding box center [138, 392] width 90 height 16
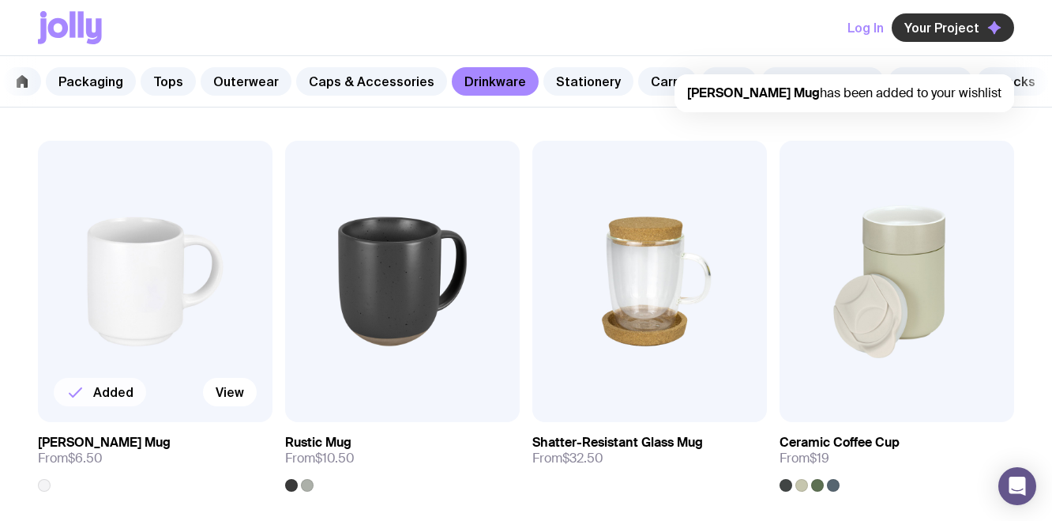
click at [955, 28] on span "Your Project" at bounding box center [941, 28] width 75 height 16
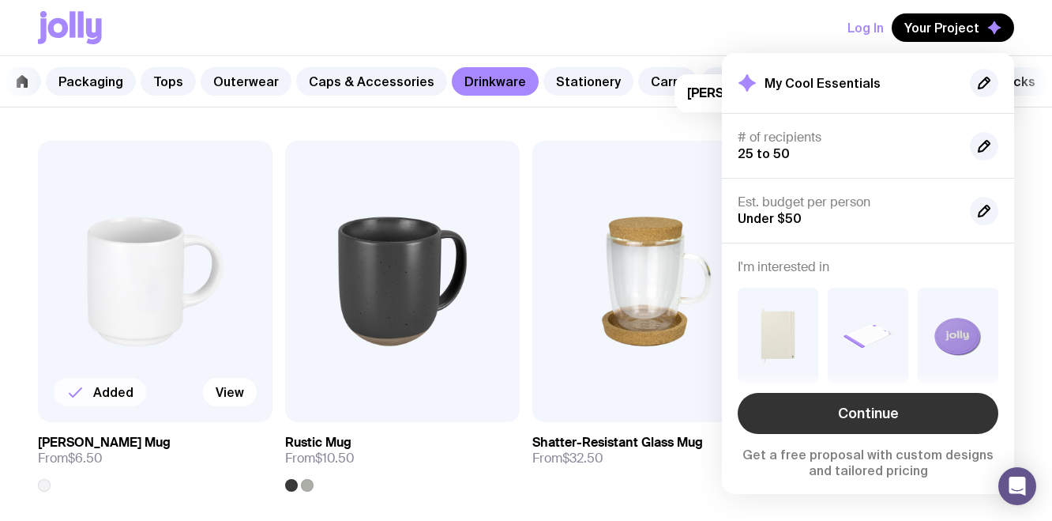
click at [922, 408] on link "Continue" at bounding box center [868, 413] width 261 height 41
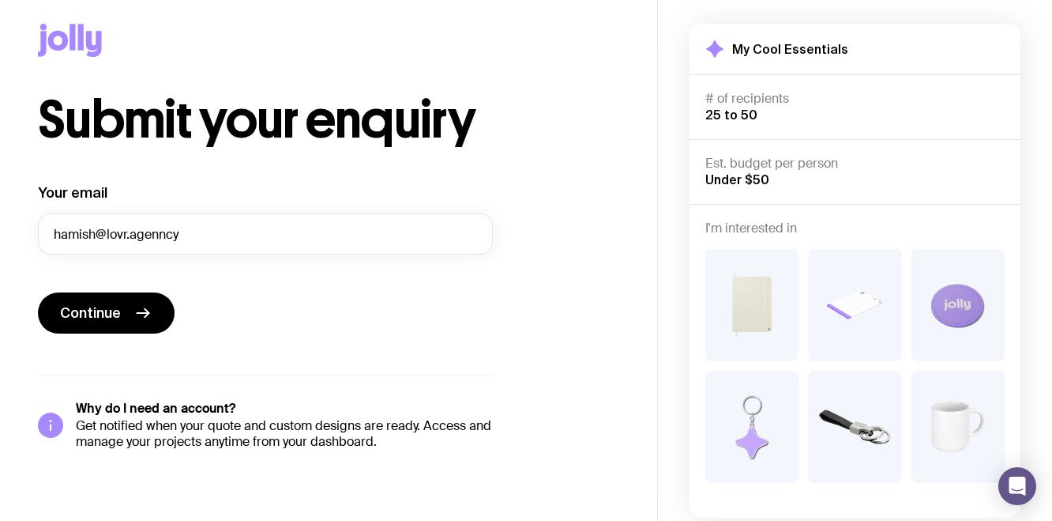
scroll to position [9, 0]
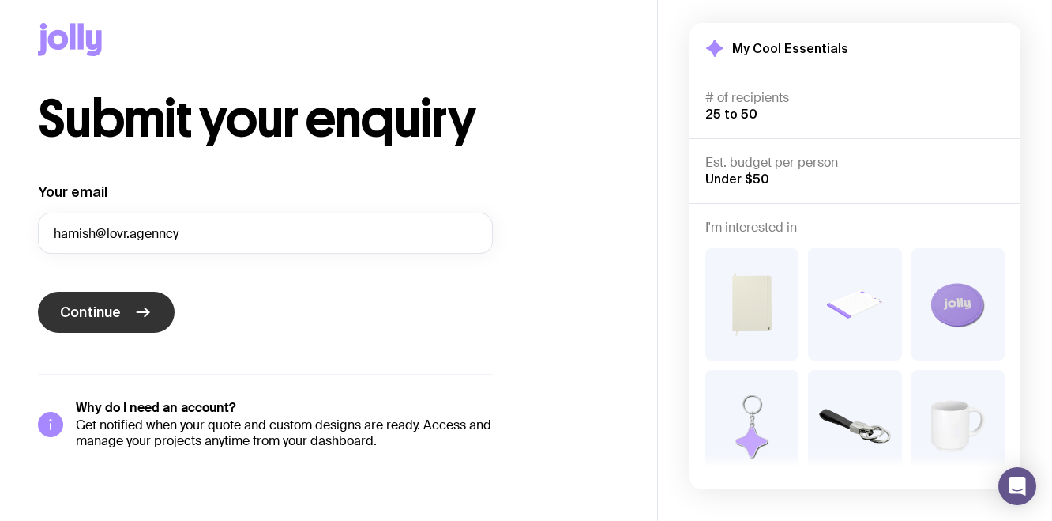
click at [133, 311] on icon "submit" at bounding box center [142, 312] width 19 height 19
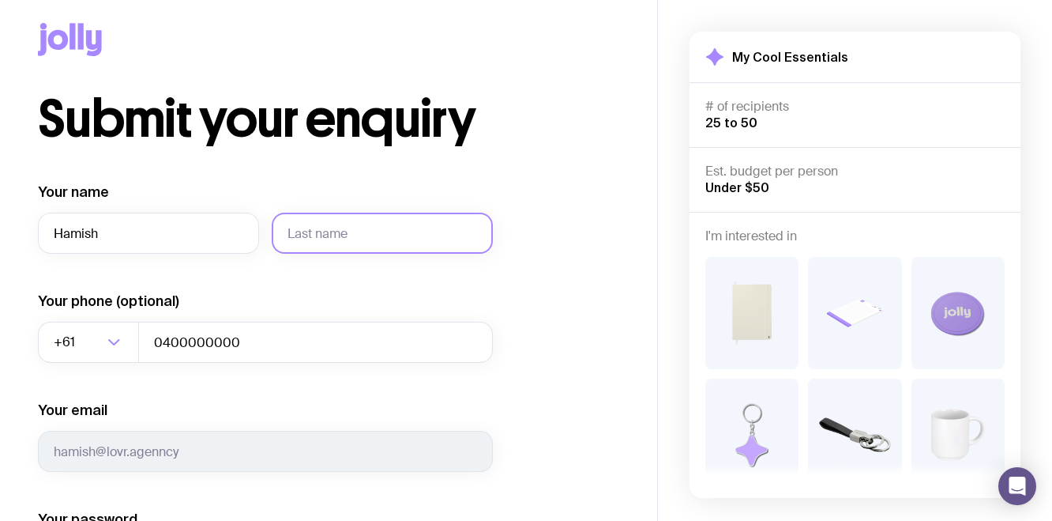
type input "Hamish"
type input "Caulfield"
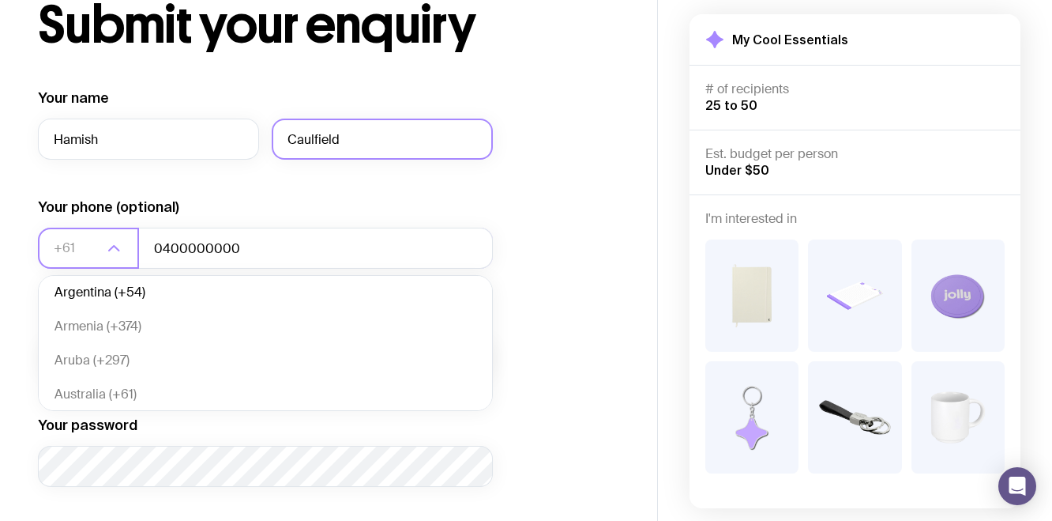
scroll to position [205, 0]
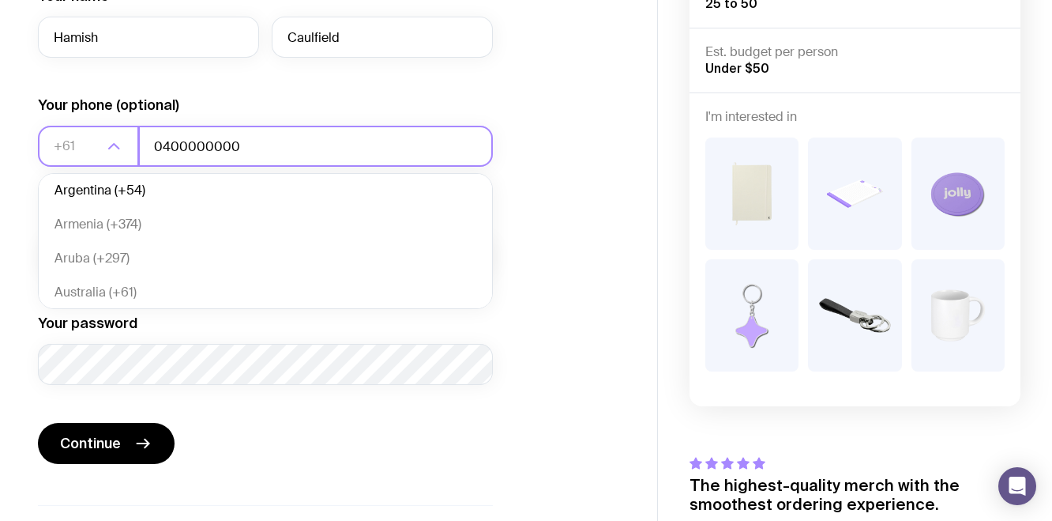
click at [265, 154] on input "0400000000" at bounding box center [315, 146] width 355 height 41
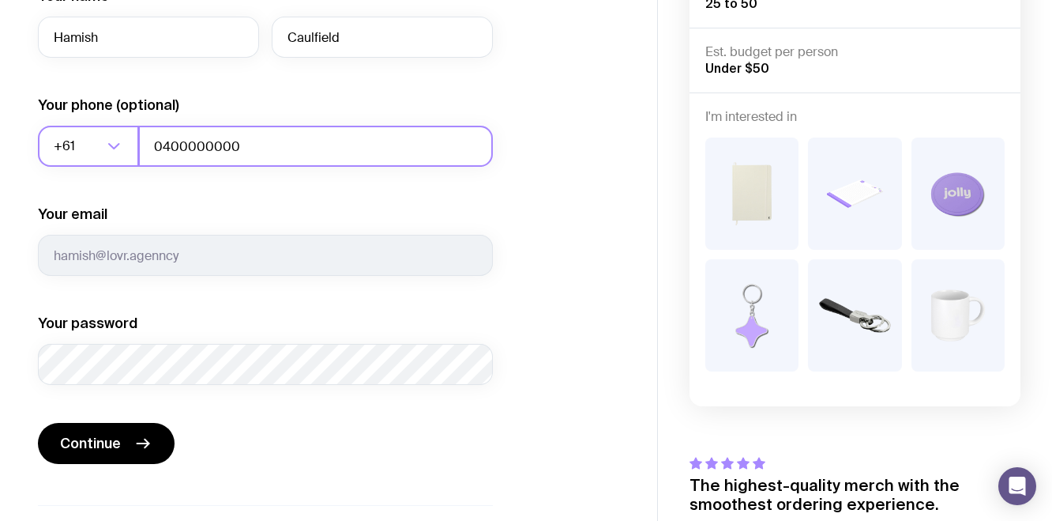
drag, startPoint x: 283, startPoint y: 147, endPoint x: 100, endPoint y: 146, distance: 183.3
click at [100, 146] on div "+61 Loading... 0400000000" at bounding box center [265, 146] width 455 height 41
type input "0432466577"
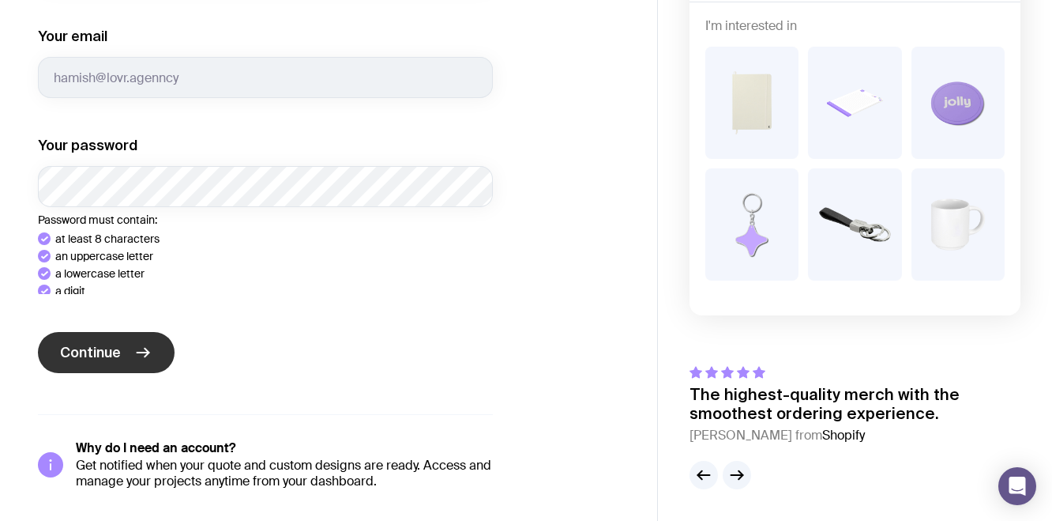
click at [98, 346] on span "Continue" at bounding box center [90, 352] width 61 height 19
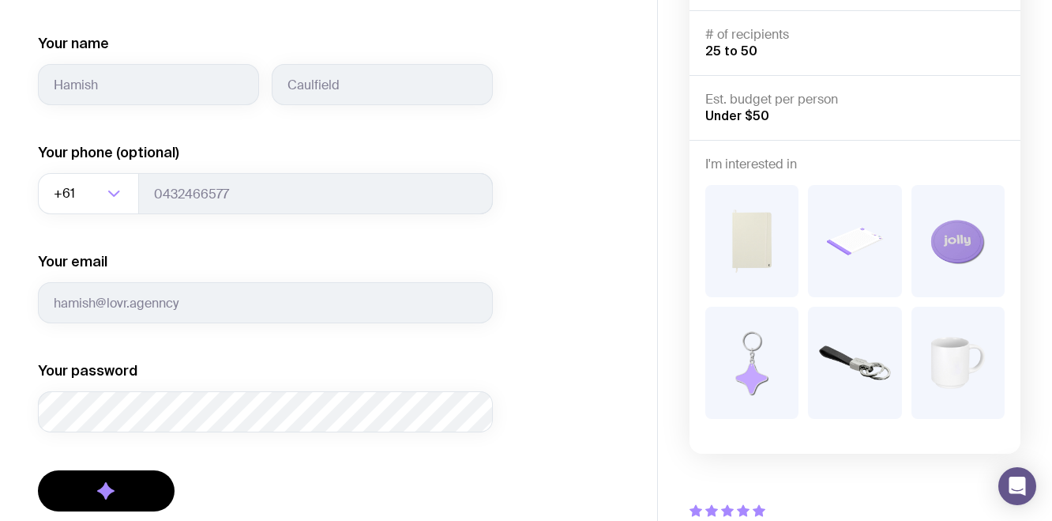
scroll to position [103, 0]
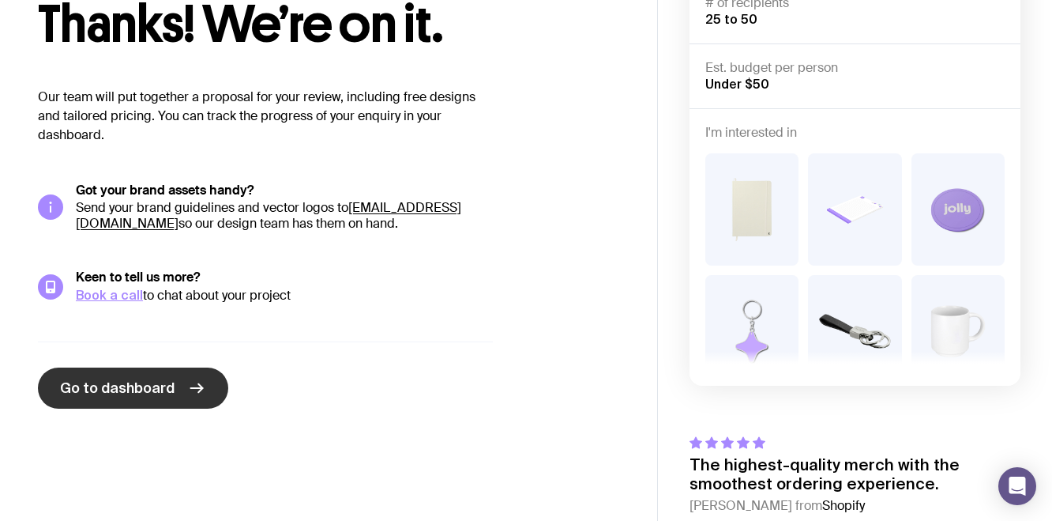
click at [194, 389] on icon at bounding box center [196, 387] width 19 height 19
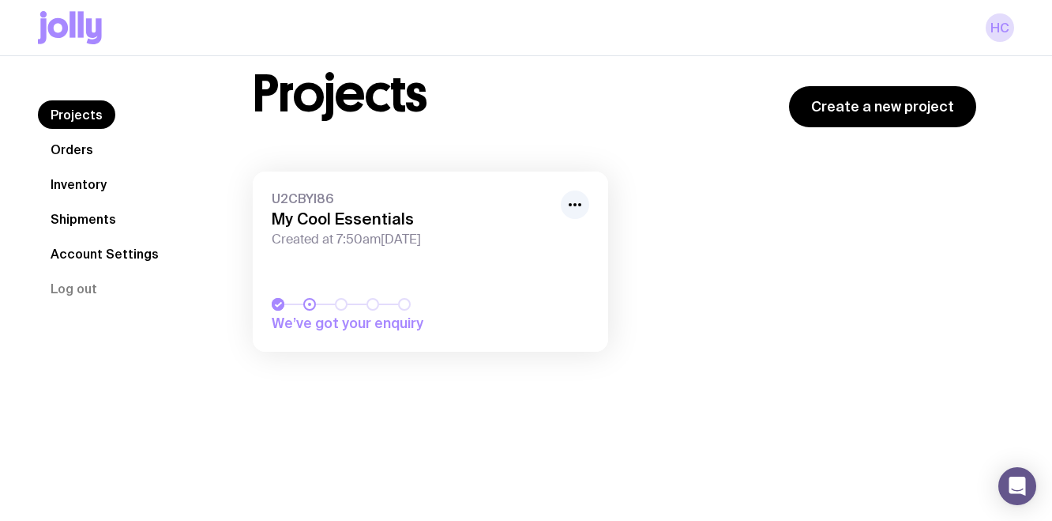
scroll to position [39, 0]
click at [489, 268] on link "U2CBYI86 My Cool Essentials Created at 7:50am[DATE] We’ve got your enquiry" at bounding box center [430, 262] width 355 height 180
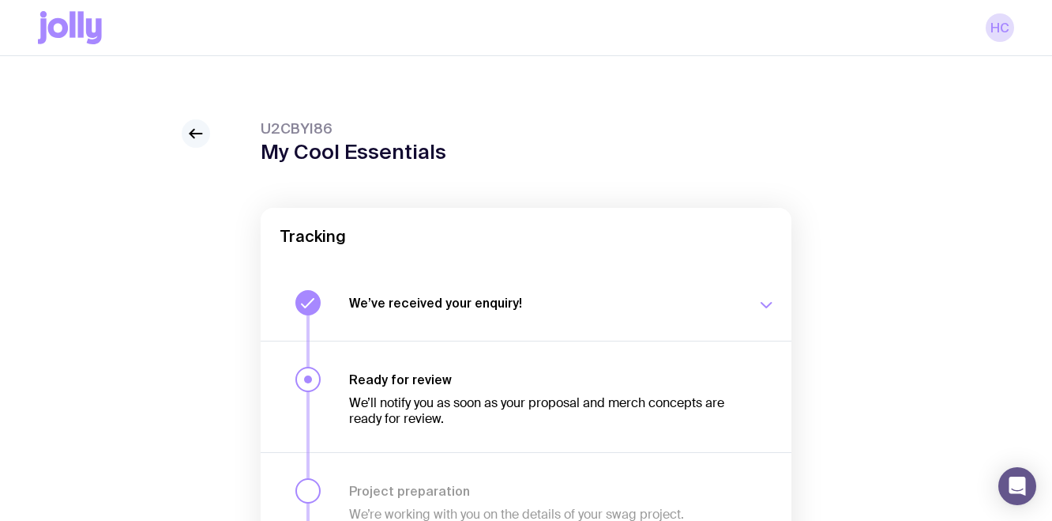
click at [203, 132] on icon at bounding box center [195, 133] width 19 height 19
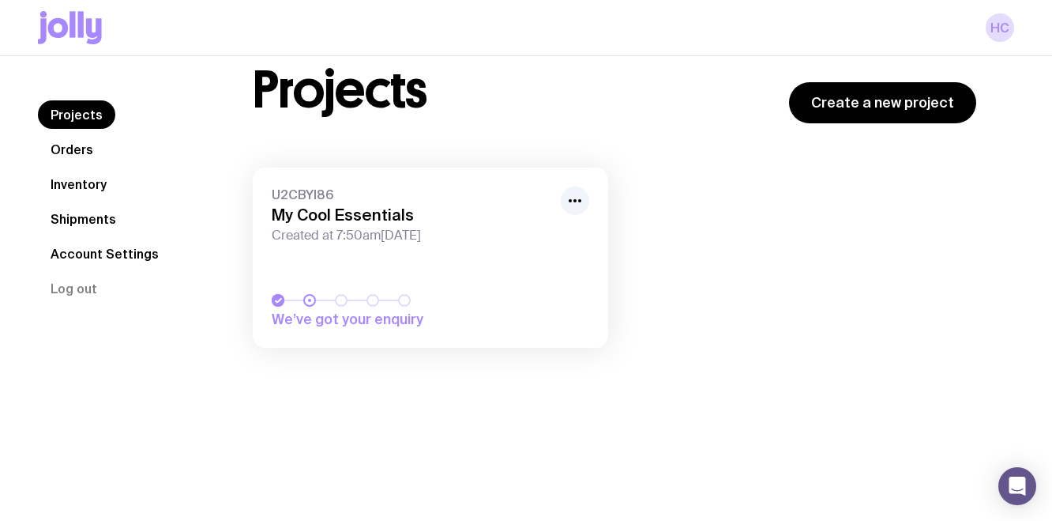
scroll to position [50, 0]
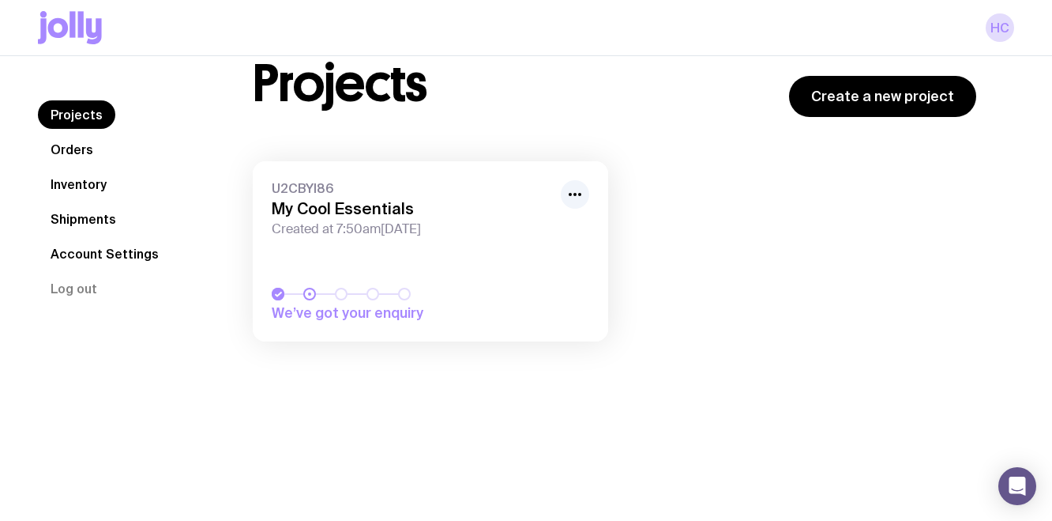
click at [70, 152] on link "Orders" at bounding box center [72, 149] width 68 height 28
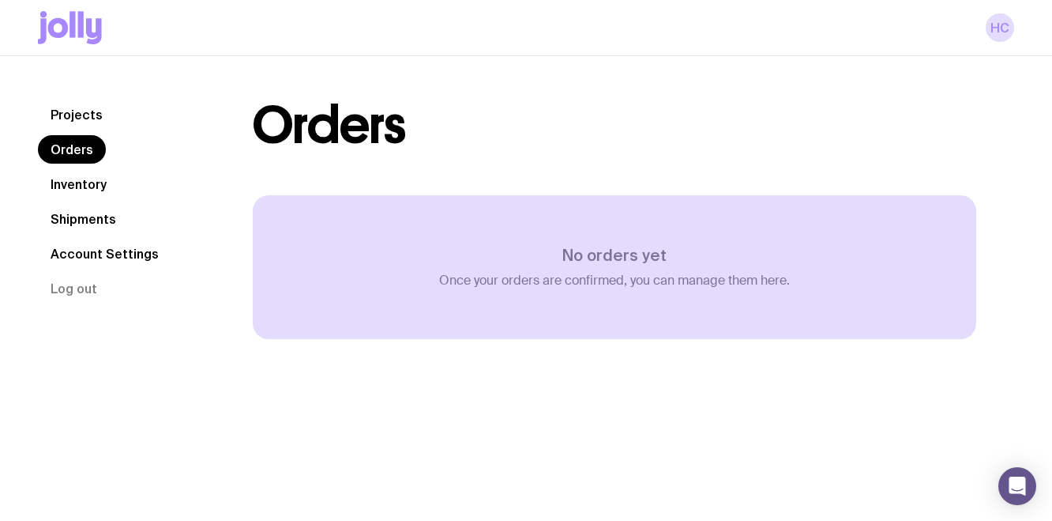
click at [66, 124] on link "Projects" at bounding box center [76, 114] width 77 height 28
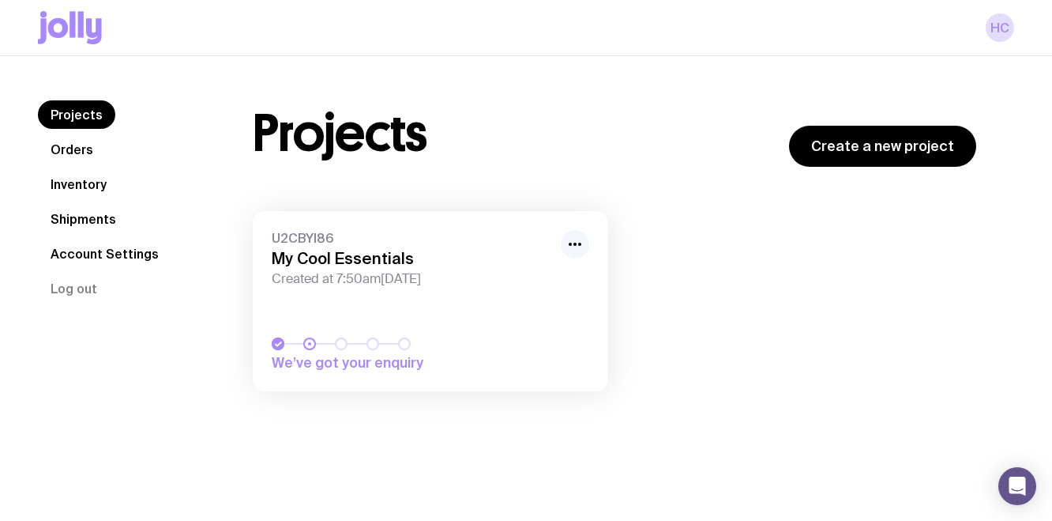
click at [568, 238] on icon "button" at bounding box center [575, 244] width 19 height 19
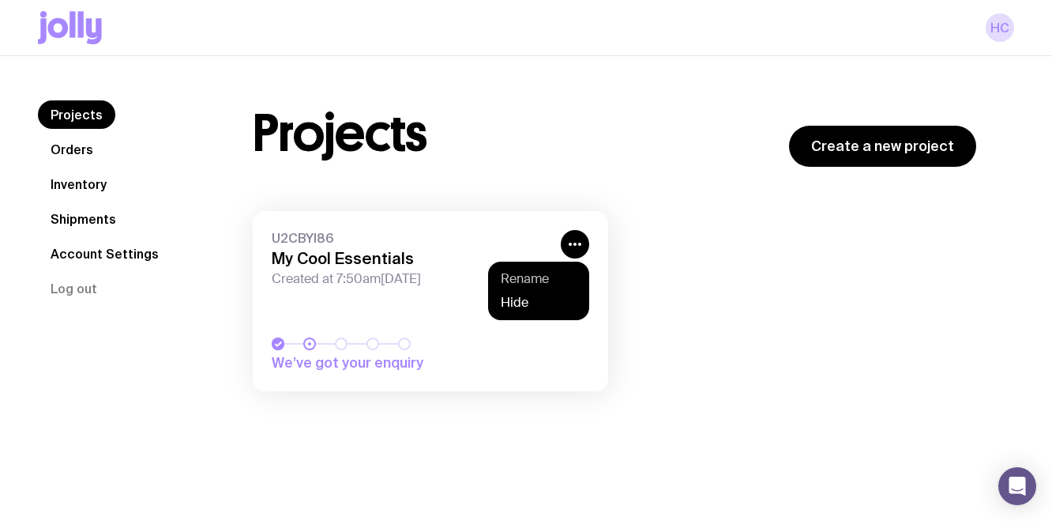
click at [549, 281] on button "Rename" at bounding box center [539, 279] width 76 height 16
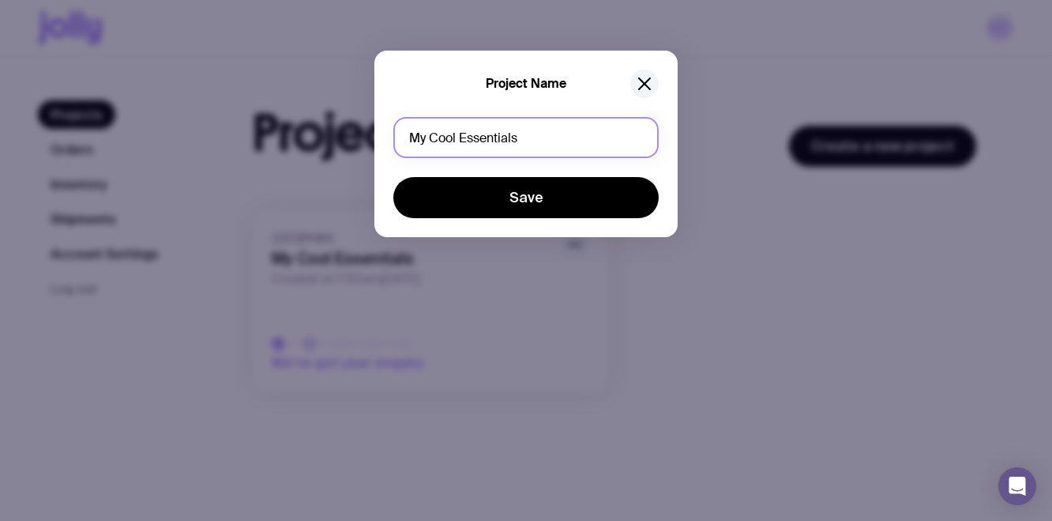
drag, startPoint x: 541, startPoint y: 140, endPoint x: 203, endPoint y: 140, distance: 338.1
click at [209, 140] on div "Project Name My Cool Essentials Save" at bounding box center [526, 260] width 1052 height 521
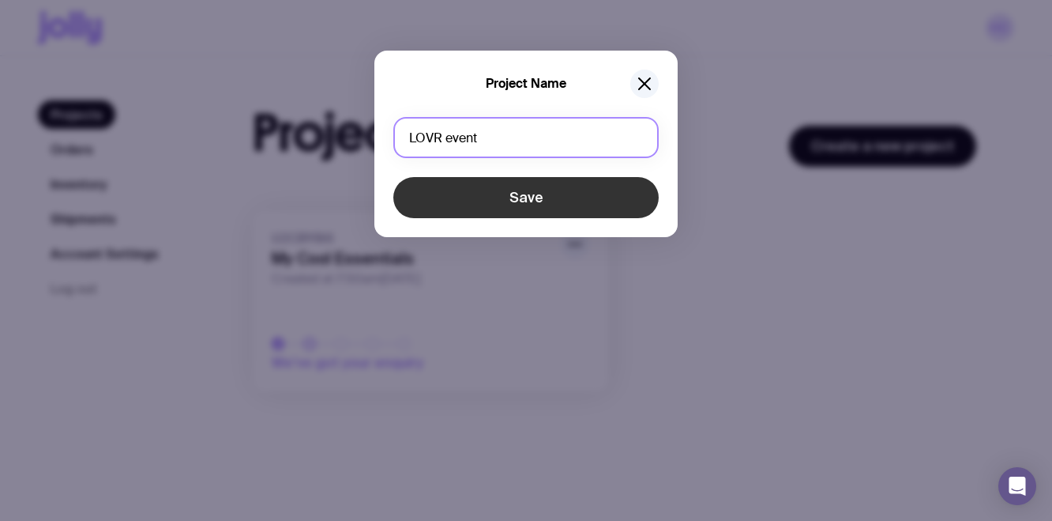
type input "LOVR event"
click at [513, 193] on button "Save" at bounding box center [525, 197] width 265 height 41
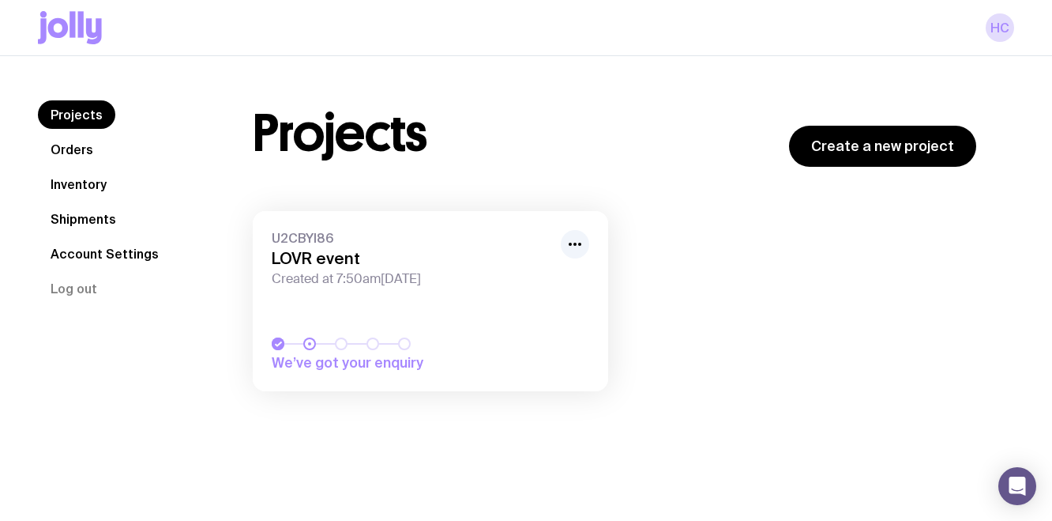
scroll to position [56, 0]
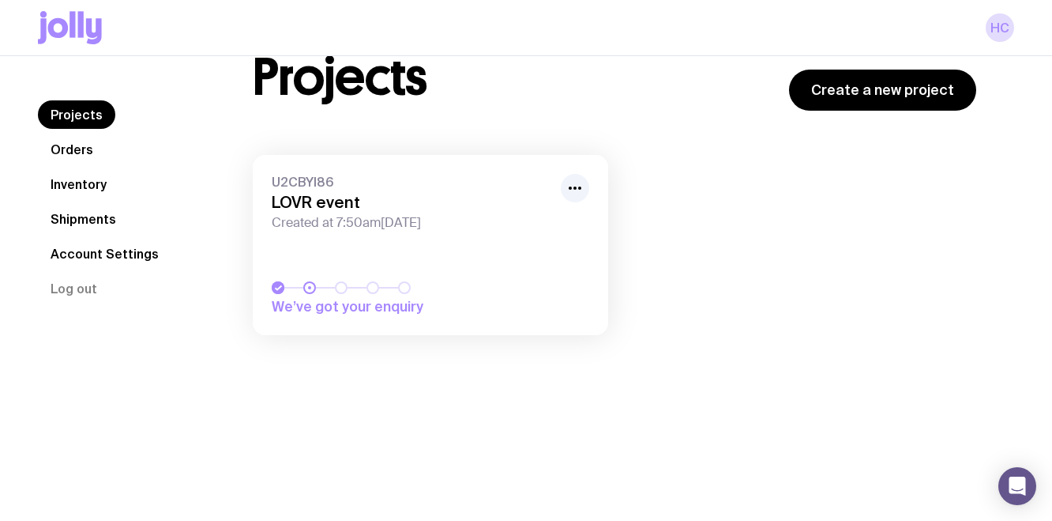
click at [340, 220] on span "Created at 7:50am[DATE]" at bounding box center [412, 223] width 280 height 16
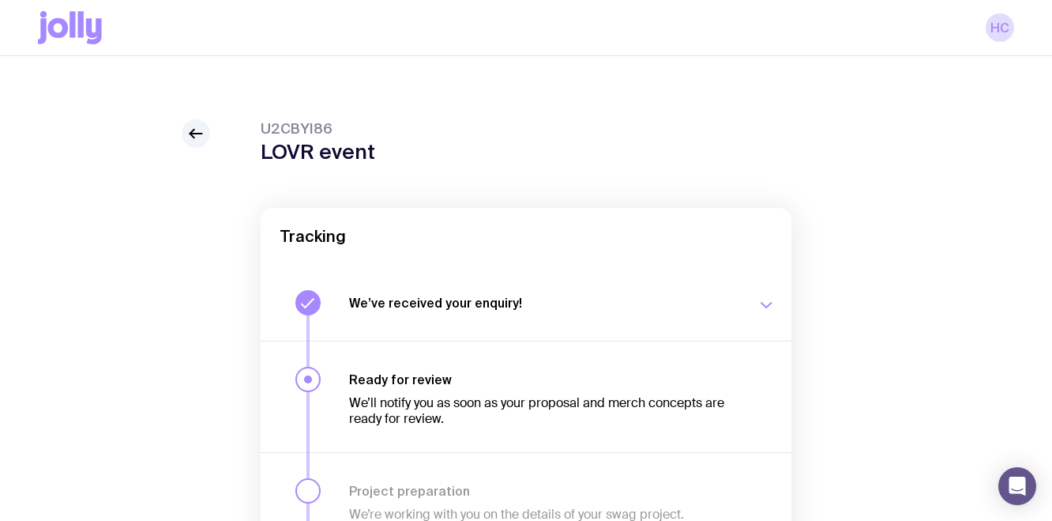
scroll to position [248, 0]
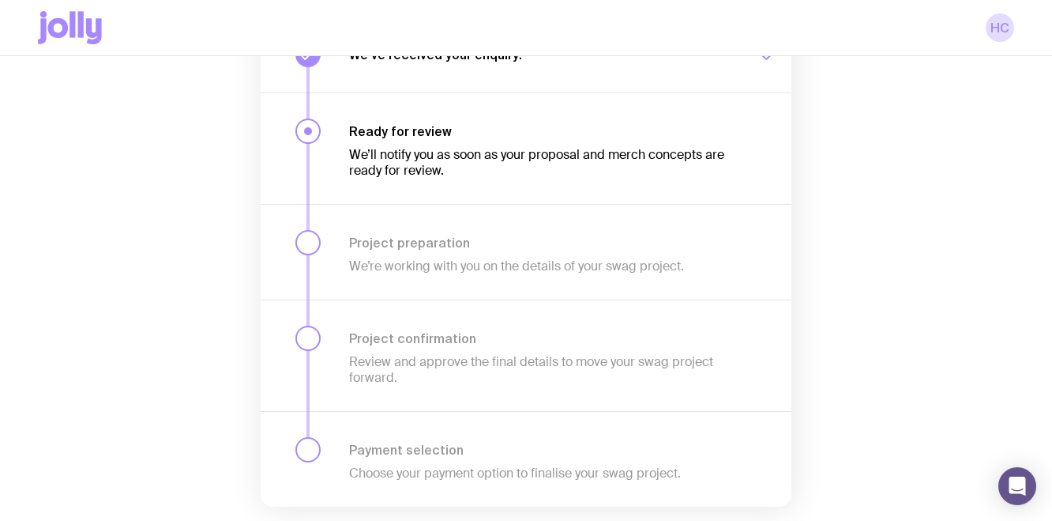
click at [770, 62] on icon "button" at bounding box center [766, 56] width 19 height 19
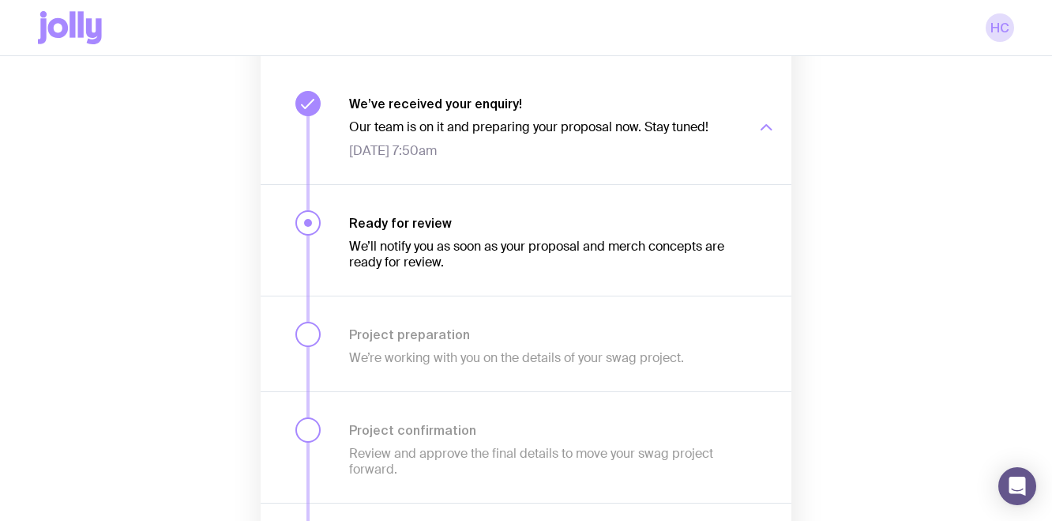
scroll to position [197, 0]
click at [762, 134] on icon "button" at bounding box center [766, 128] width 19 height 19
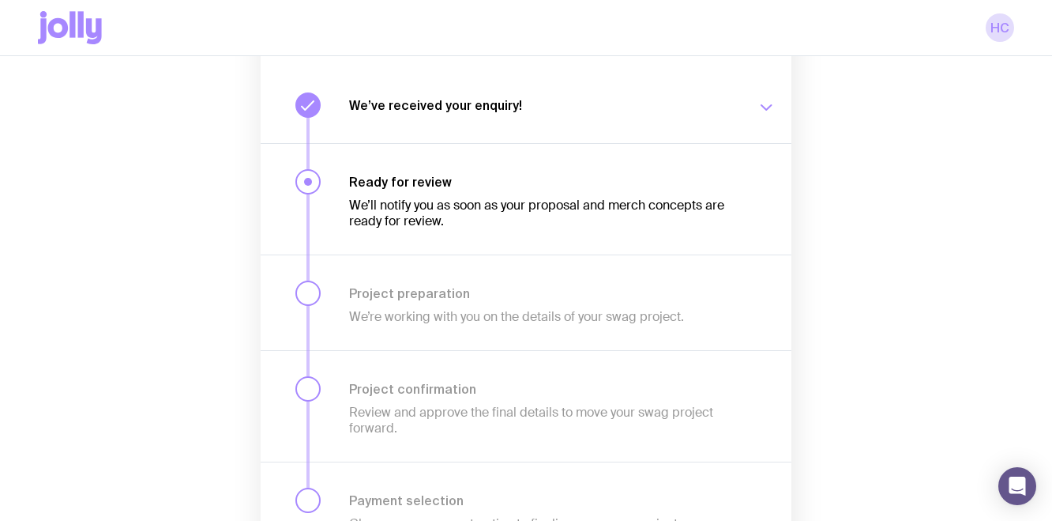
scroll to position [0, 0]
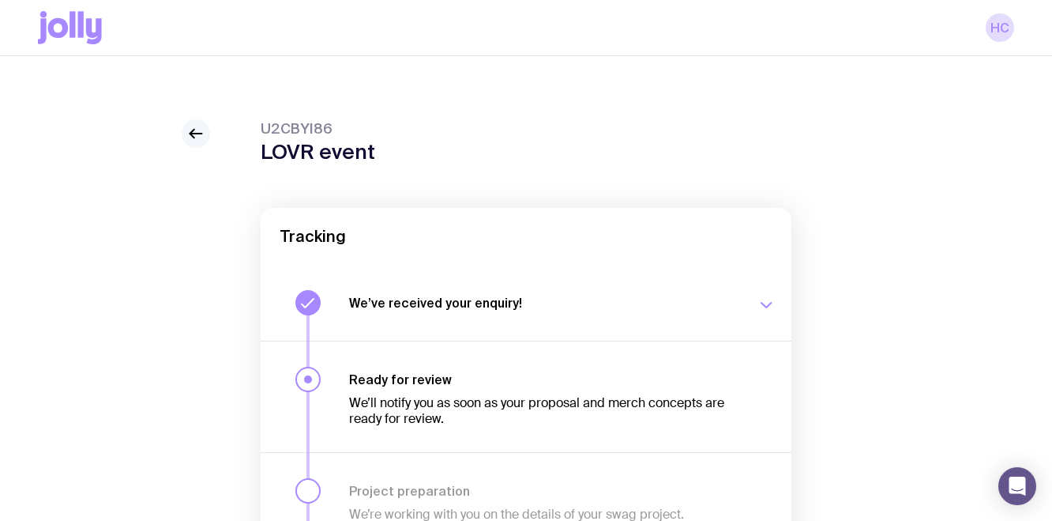
click at [202, 138] on icon at bounding box center [195, 133] width 19 height 19
